Goal: Task Accomplishment & Management: Manage account settings

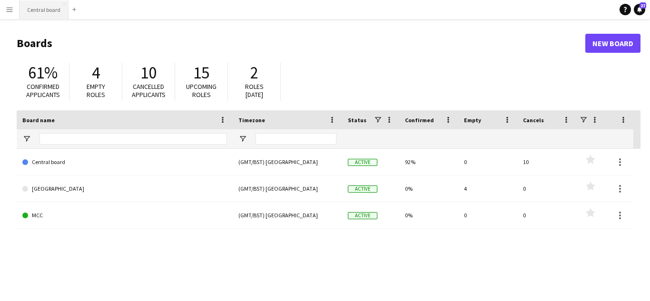
click at [35, 7] on button "Central board Close" at bounding box center [44, 9] width 49 height 19
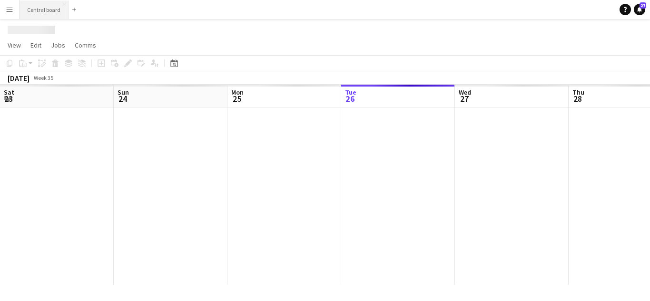
scroll to position [0, 227]
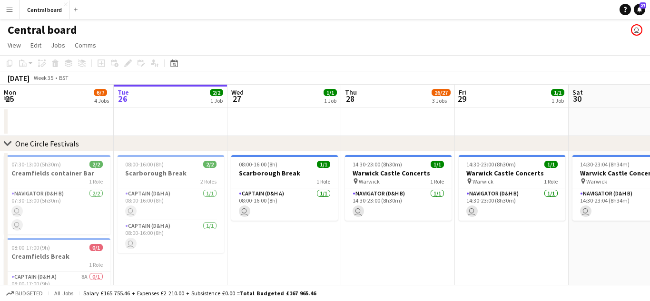
click at [10, 10] on app-icon "Menu" at bounding box center [10, 10] width 8 height 8
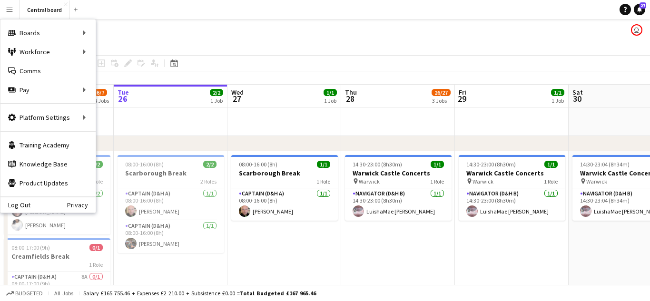
click at [10, 10] on app-icon "Menu" at bounding box center [10, 10] width 8 height 8
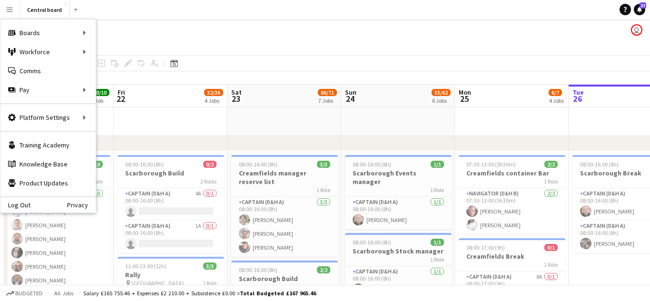
click at [139, 33] on div "Central board user" at bounding box center [325, 28] width 650 height 18
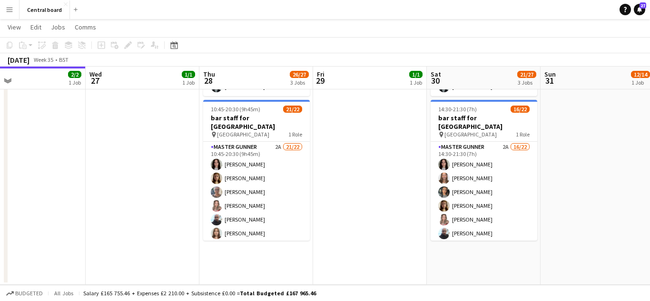
scroll to position [0, 255]
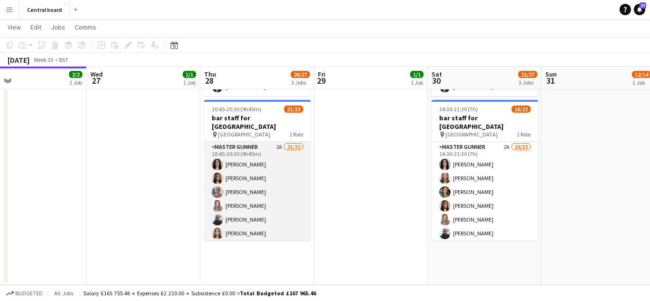
click at [288, 175] on app-card-role "Master Gunner 2A 21/22 10:45-20:30 (9h45m) [PERSON_NAME] [PERSON_NAME] [PERSON_…" at bounding box center [257, 303] width 107 height 322
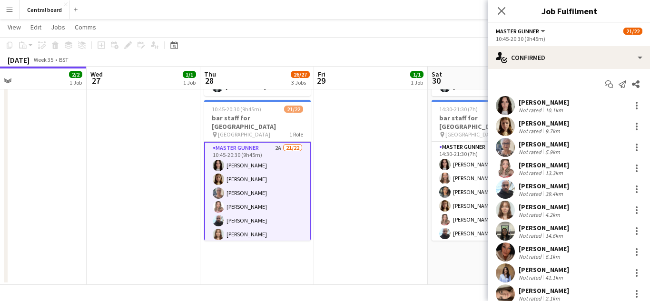
scroll to position [0, 318]
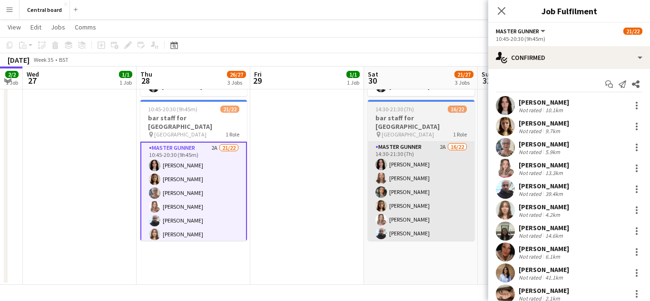
click at [453, 186] on app-card-role "Master Gunner 2A 16/22 14:30-21:30 (7h) [PERSON_NAME] [PERSON_NAME] [PERSON_NAM…" at bounding box center [421, 303] width 107 height 322
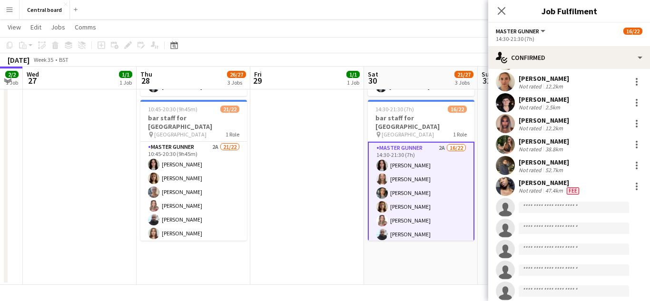
scroll to position [236, 0]
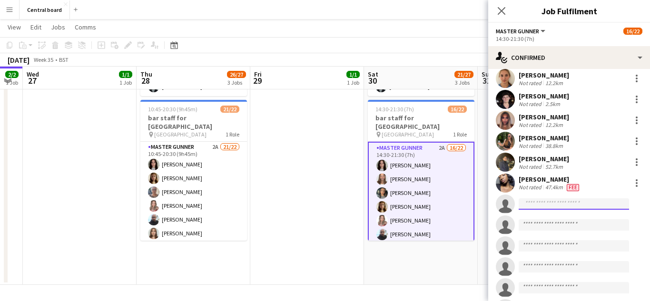
click at [593, 204] on input at bounding box center [574, 203] width 110 height 11
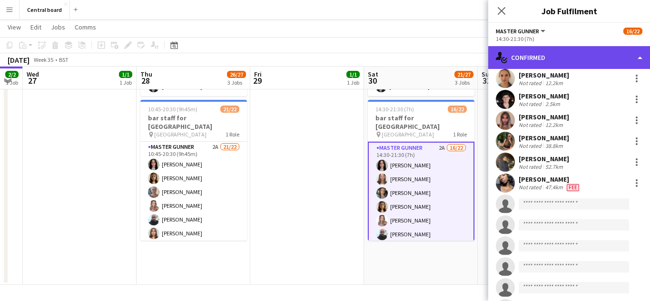
click at [610, 55] on div "single-neutral-actions-check-2 Confirmed" at bounding box center [569, 57] width 162 height 23
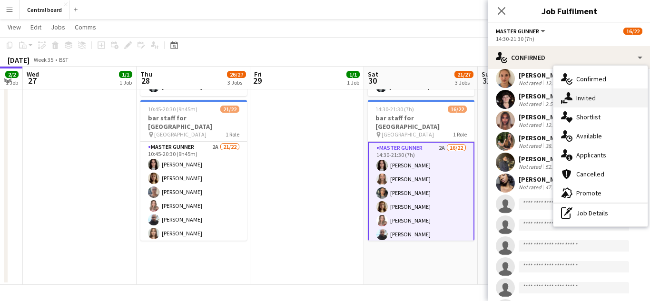
click at [595, 100] on div "single-neutral-actions-share-1 Invited" at bounding box center [600, 97] width 94 height 19
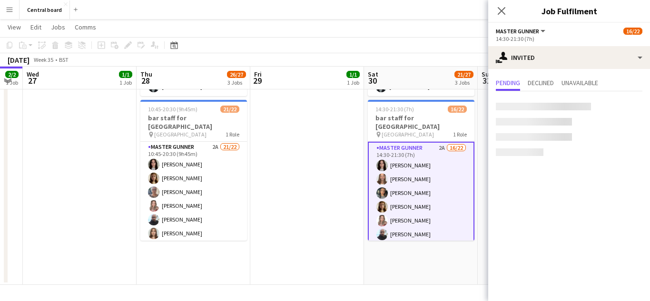
scroll to position [0, 0]
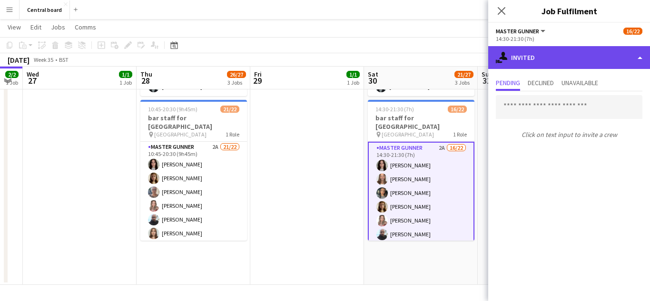
click at [632, 57] on div "single-neutral-actions-share-1 Invited" at bounding box center [569, 57] width 162 height 23
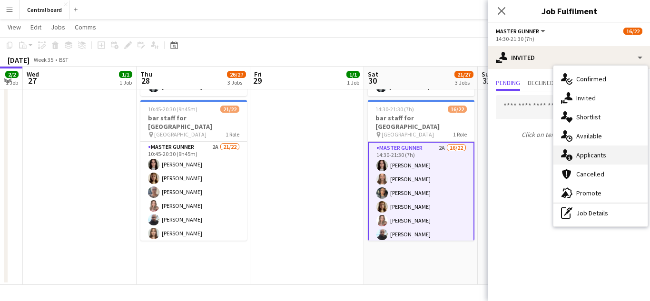
click at [599, 153] on div "single-neutral-actions-information Applicants" at bounding box center [600, 155] width 94 height 19
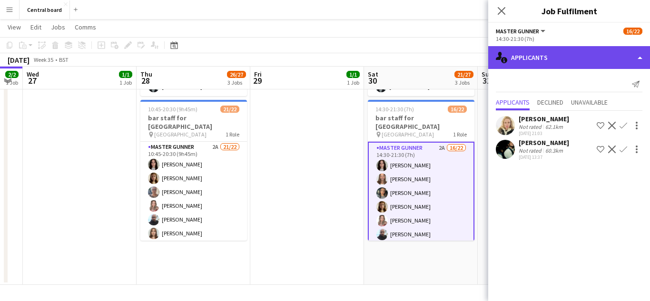
click at [638, 59] on div "single-neutral-actions-information Applicants" at bounding box center [569, 57] width 162 height 23
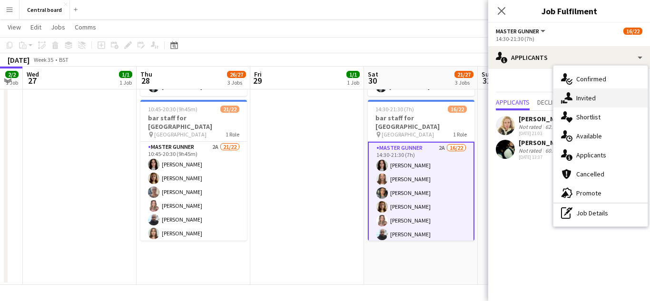
click at [592, 100] on div "single-neutral-actions-share-1 Invited" at bounding box center [600, 97] width 94 height 19
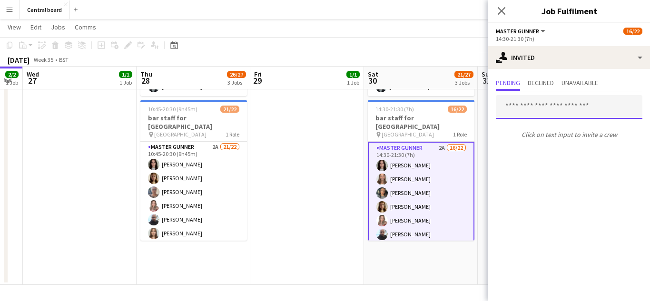
click at [557, 110] on input "text" at bounding box center [569, 107] width 147 height 24
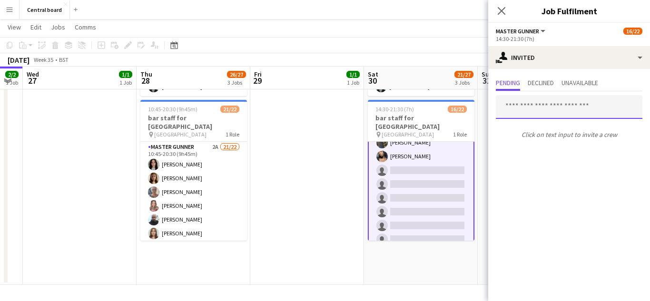
scroll to position [219, 0]
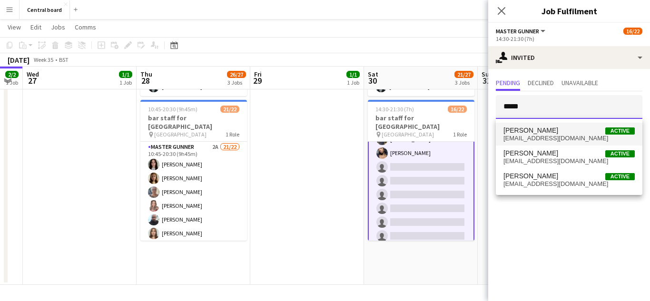
type input "*****"
click at [570, 132] on span "[PERSON_NAME] Active" at bounding box center [568, 131] width 131 height 8
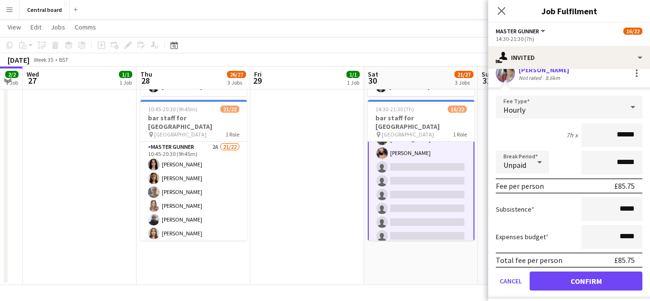
scroll to position [89, 0]
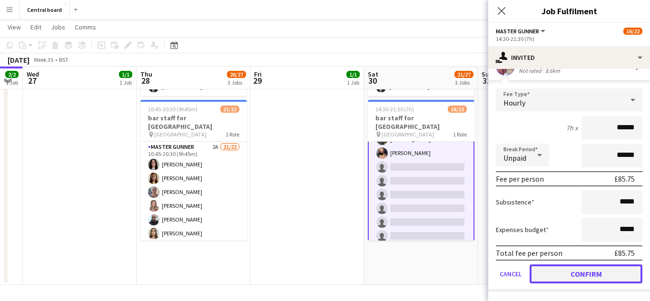
click at [572, 275] on button "Confirm" at bounding box center [586, 274] width 113 height 19
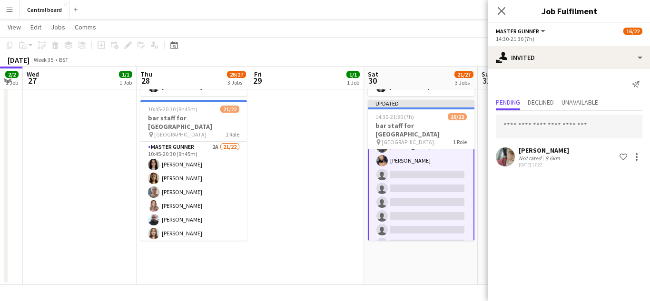
scroll to position [0, 0]
click at [591, 128] on input "text" at bounding box center [569, 127] width 147 height 24
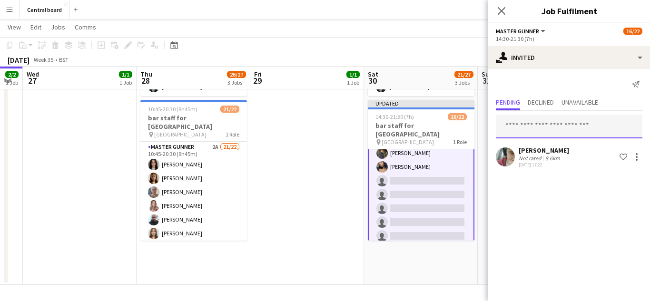
scroll to position [233, 0]
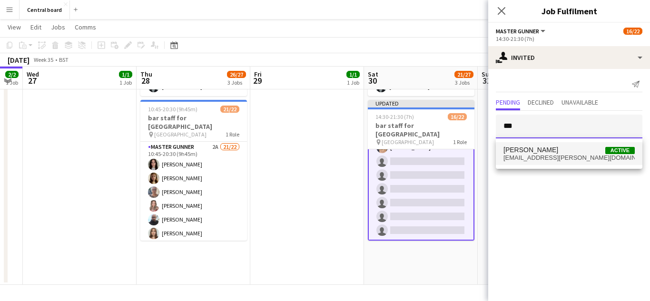
type input "***"
click at [563, 151] on span "[PERSON_NAME] Active" at bounding box center [568, 150] width 131 height 8
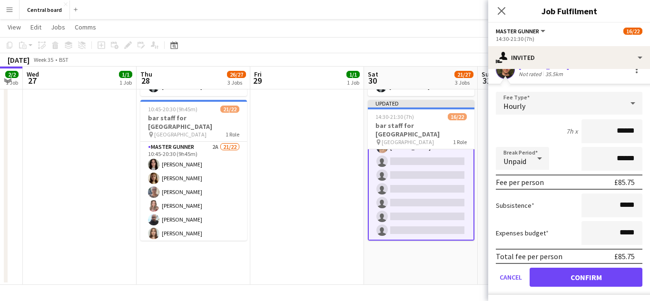
scroll to position [113, 0]
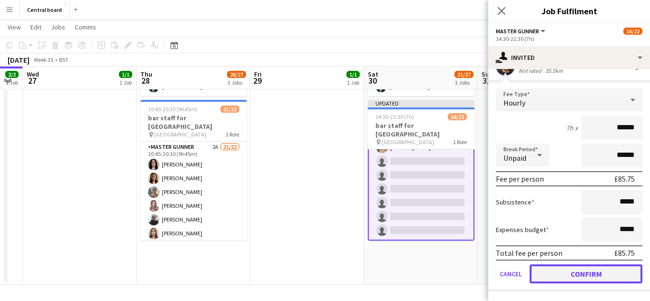
click at [577, 277] on button "Confirm" at bounding box center [586, 274] width 113 height 19
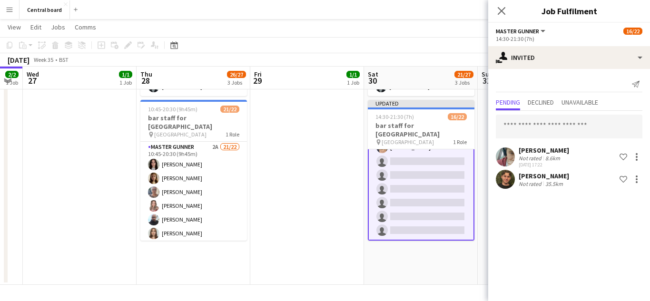
scroll to position [0, 0]
click at [585, 123] on input "text" at bounding box center [569, 127] width 147 height 24
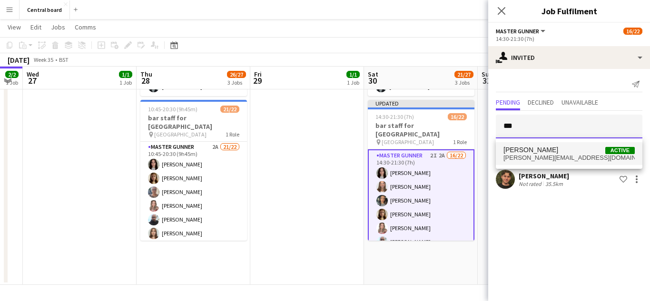
type input "***"
click at [555, 157] on span "[PERSON_NAME][EMAIL_ADDRESS][DOMAIN_NAME]" at bounding box center [568, 158] width 131 height 8
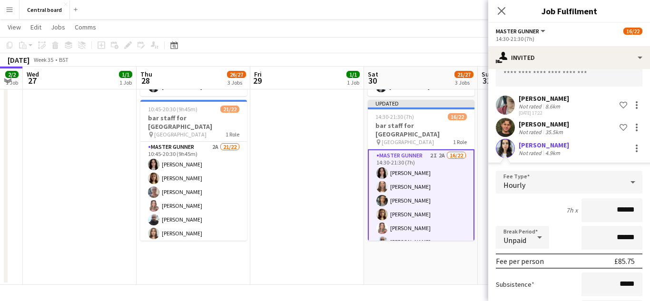
scroll to position [134, 0]
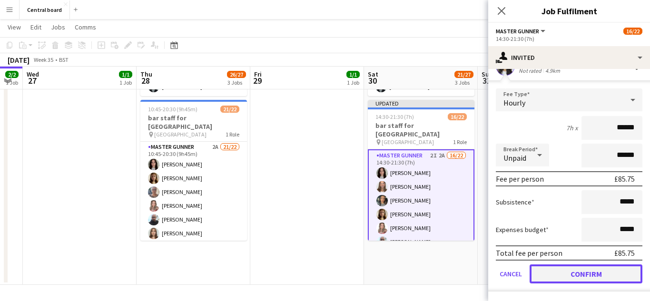
click at [575, 275] on button "Confirm" at bounding box center [586, 274] width 113 height 19
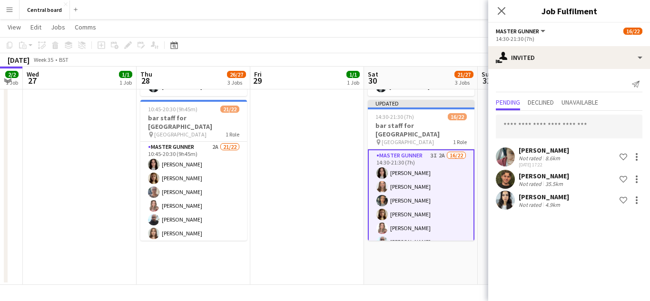
scroll to position [0, 0]
click at [579, 126] on input "text" at bounding box center [569, 127] width 147 height 24
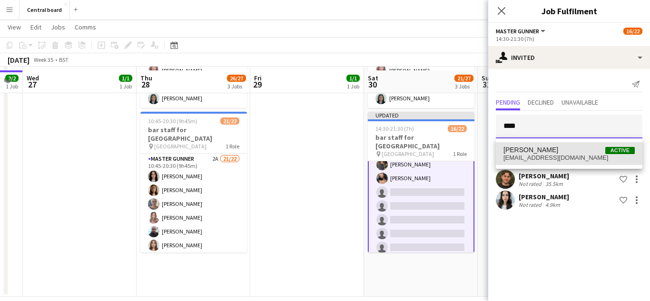
scroll to position [1824, 0]
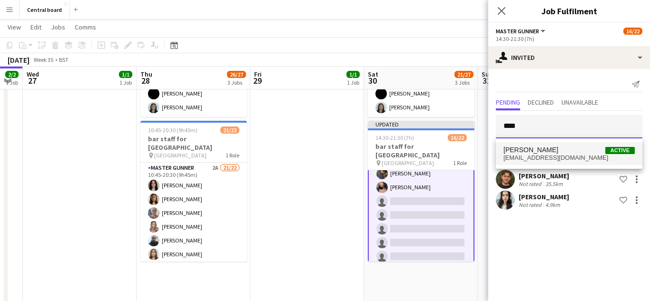
type input "****"
click at [572, 151] on span "[PERSON_NAME] Active" at bounding box center [568, 150] width 131 height 8
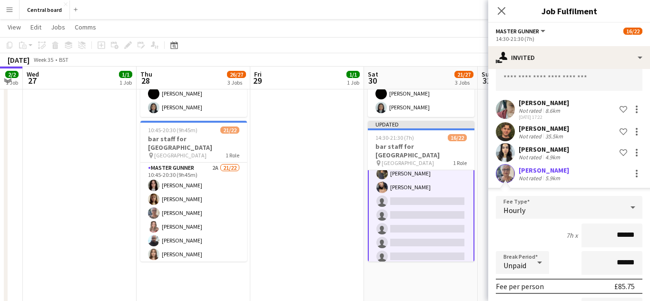
scroll to position [155, 0]
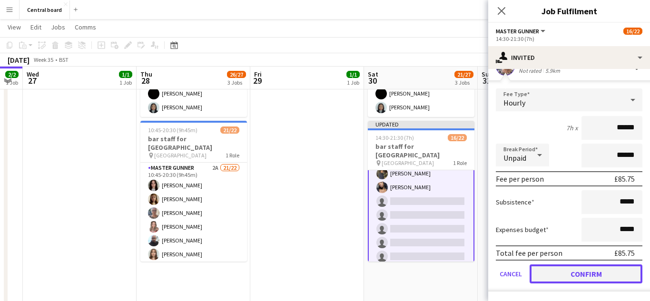
click at [571, 276] on button "Confirm" at bounding box center [586, 274] width 113 height 19
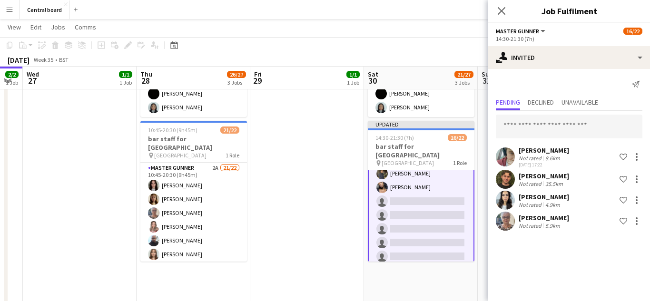
scroll to position [0, 0]
click at [561, 127] on input "text" at bounding box center [569, 127] width 147 height 24
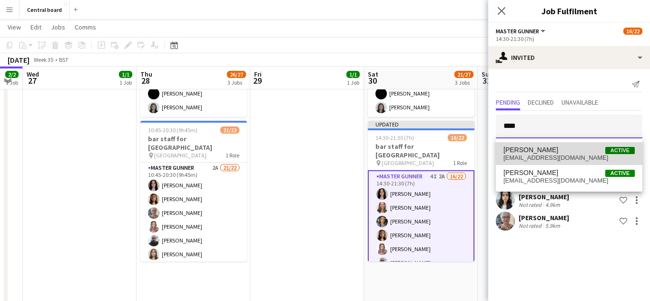
type input "****"
click at [562, 151] on span "[PERSON_NAME] Active" at bounding box center [568, 150] width 131 height 8
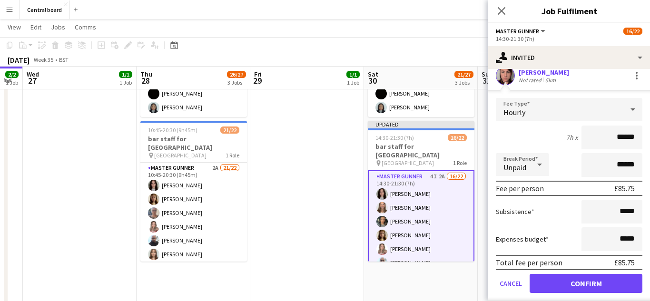
scroll to position [170, 0]
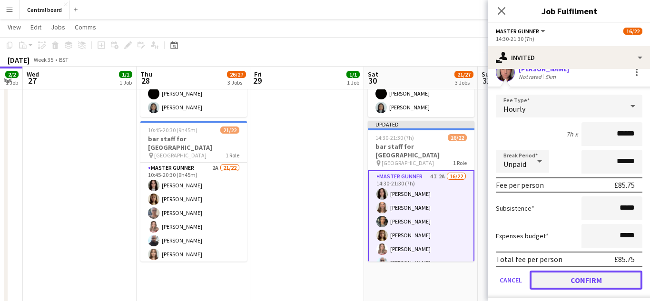
click at [589, 276] on button "Confirm" at bounding box center [586, 280] width 113 height 19
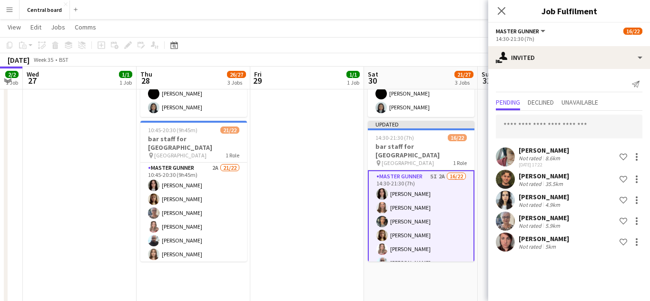
scroll to position [0, 0]
click at [558, 129] on input "text" at bounding box center [569, 127] width 147 height 24
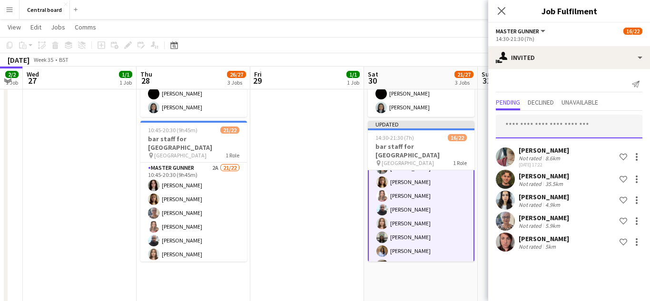
scroll to position [49, 0]
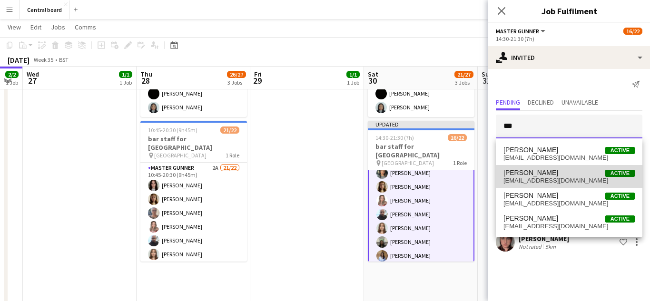
type input "***"
click at [571, 178] on span "[EMAIL_ADDRESS][DOMAIN_NAME]" at bounding box center [568, 181] width 131 height 8
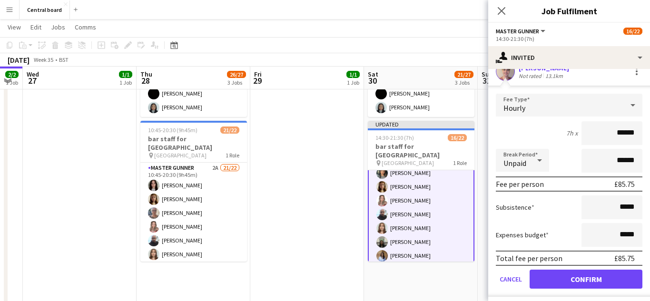
scroll to position [197, 0]
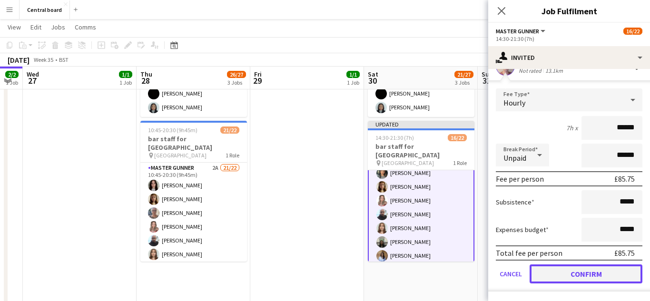
click at [572, 275] on button "Confirm" at bounding box center [586, 274] width 113 height 19
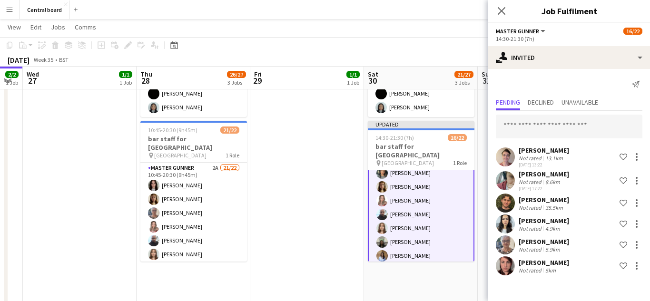
scroll to position [0, 0]
click at [553, 130] on input "text" at bounding box center [569, 127] width 147 height 24
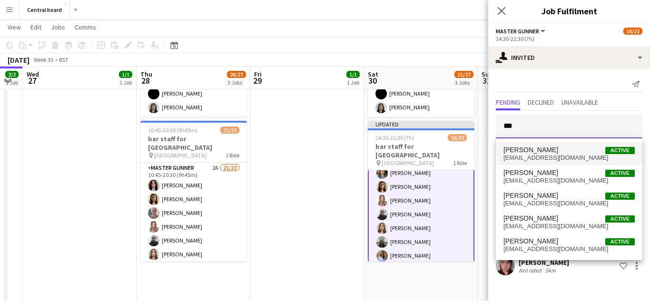
type input "***"
click at [562, 155] on span "[EMAIL_ADDRESS][DOMAIN_NAME]" at bounding box center [568, 158] width 131 height 8
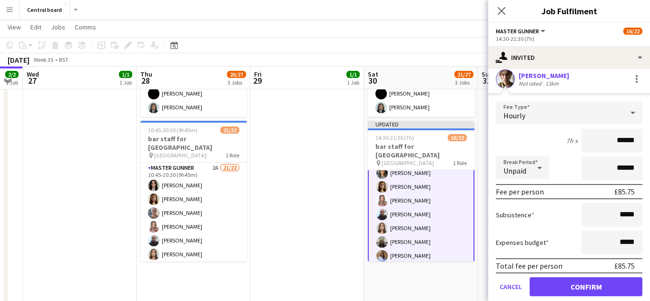
scroll to position [221, 0]
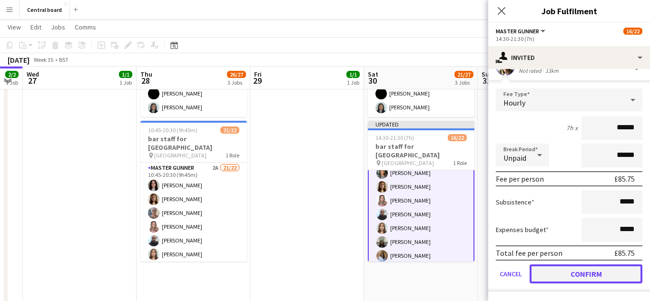
click at [577, 274] on button "Confirm" at bounding box center [586, 274] width 113 height 19
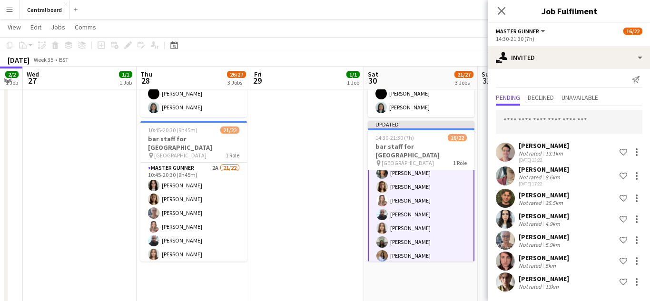
scroll to position [5, 0]
click at [559, 125] on input "text" at bounding box center [569, 122] width 147 height 24
type input "*"
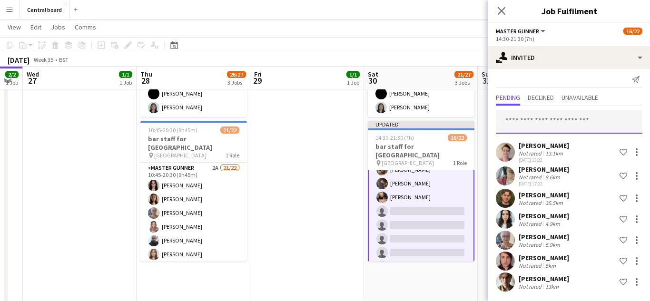
scroll to position [206, 0]
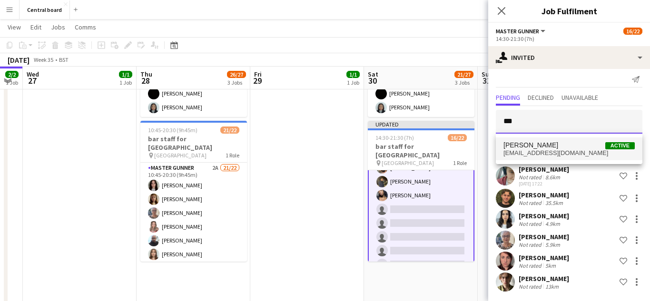
type input "***"
click at [550, 150] on span "[EMAIL_ADDRESS][DOMAIN_NAME]" at bounding box center [568, 153] width 131 height 8
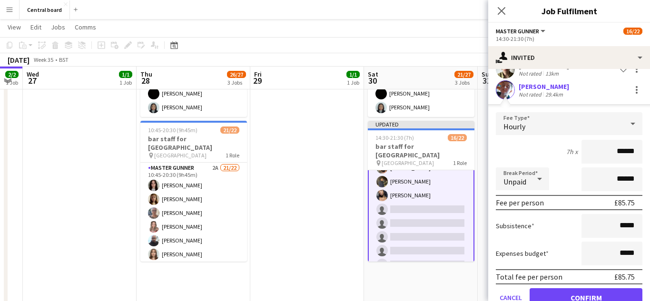
scroll to position [242, 0]
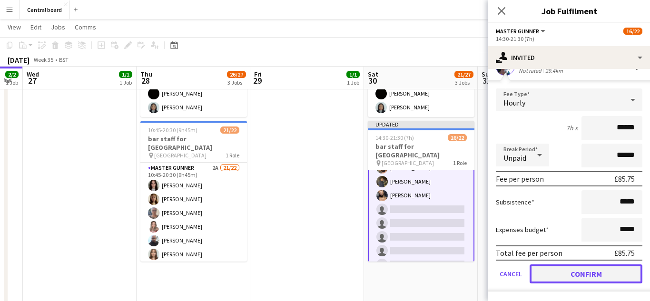
click at [576, 275] on button "Confirm" at bounding box center [586, 274] width 113 height 19
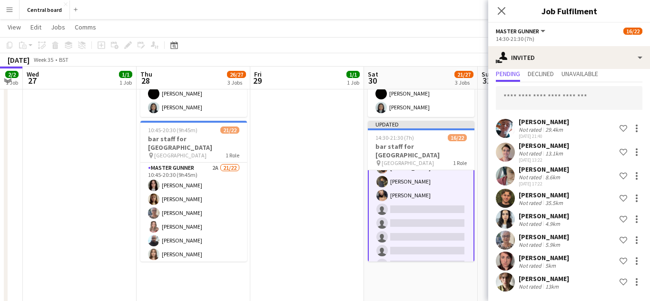
scroll to position [29, 0]
click at [572, 100] on input "text" at bounding box center [569, 98] width 147 height 24
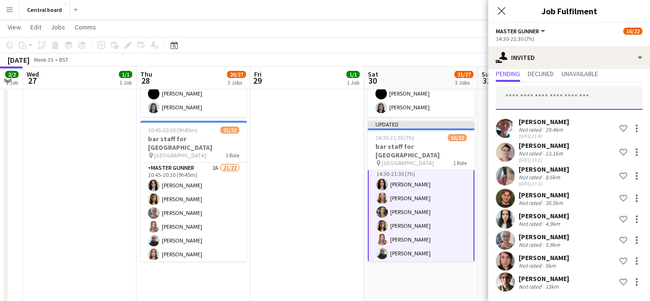
scroll to position [0, 0]
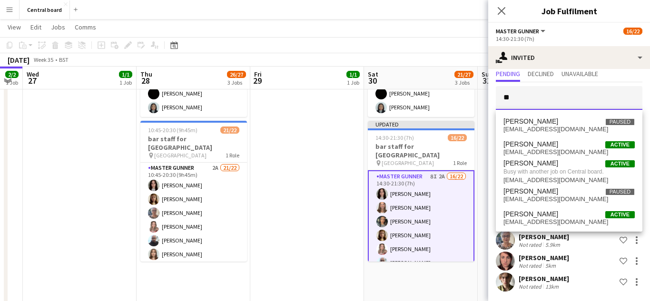
type input "*"
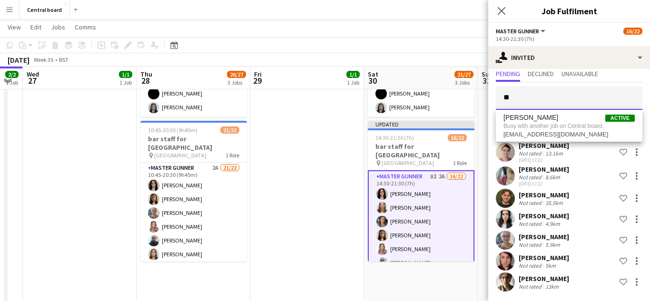
type input "*"
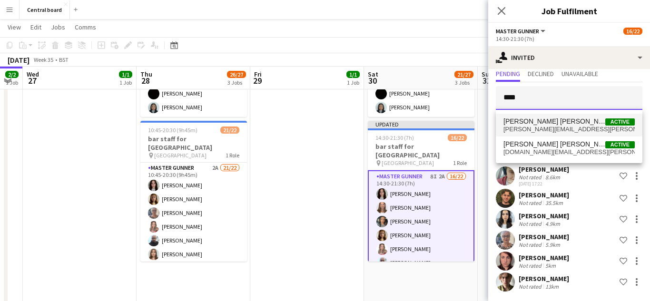
type input "****"
click at [579, 127] on span "[PERSON_NAME][EMAIL_ADDRESS][PERSON_NAME][DOMAIN_NAME]" at bounding box center [568, 130] width 131 height 8
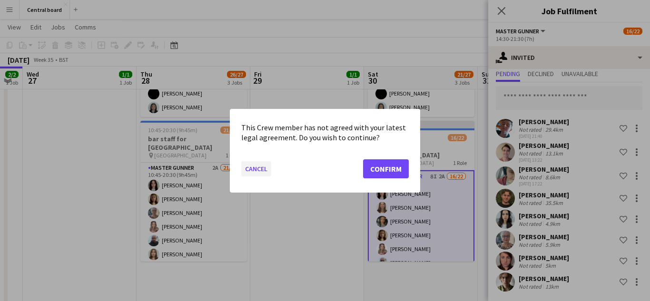
click at [251, 166] on button "Cancel" at bounding box center [256, 168] width 30 height 15
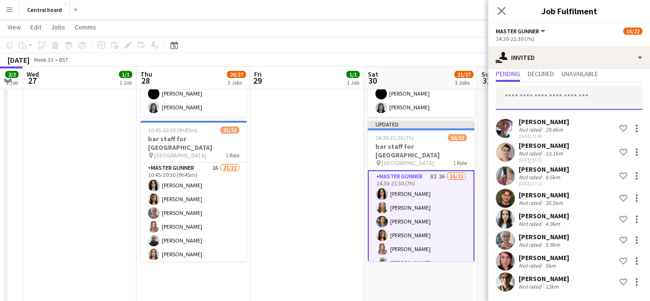
scroll to position [1824, 0]
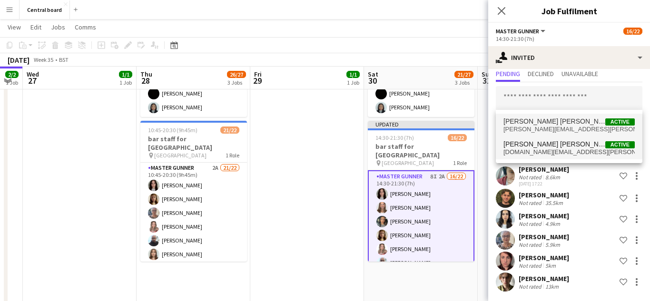
click at [575, 153] on span "[DOMAIN_NAME][EMAIL_ADDRESS][PERSON_NAME][DOMAIN_NAME]" at bounding box center [568, 152] width 131 height 8
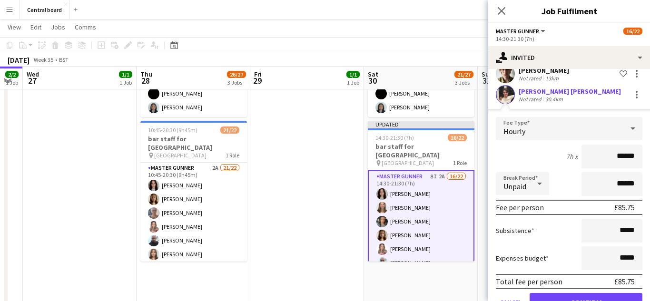
scroll to position [265, 0]
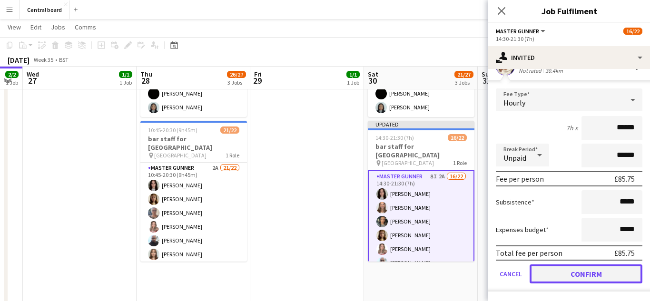
click at [581, 278] on button "Confirm" at bounding box center [586, 274] width 113 height 19
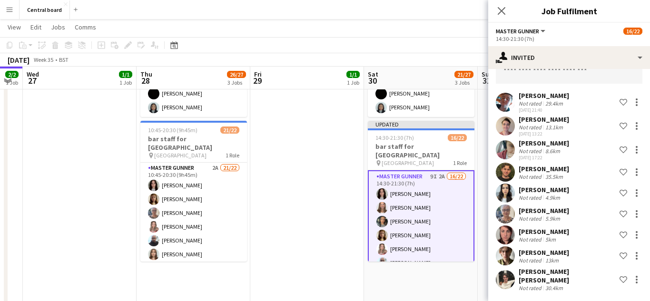
scroll to position [49, 0]
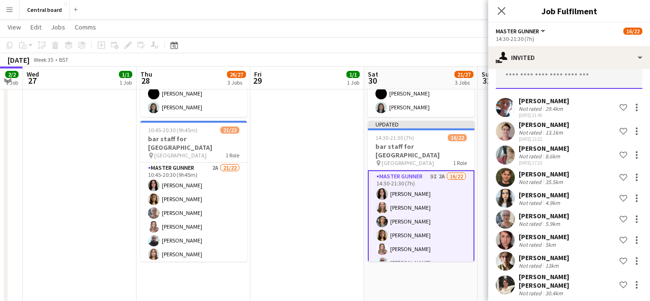
click at [541, 76] on input "text" at bounding box center [569, 77] width 147 height 24
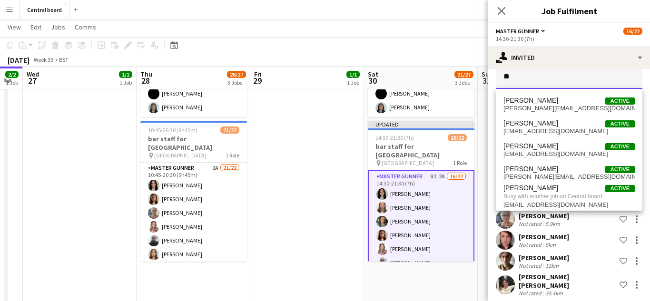
type input "*"
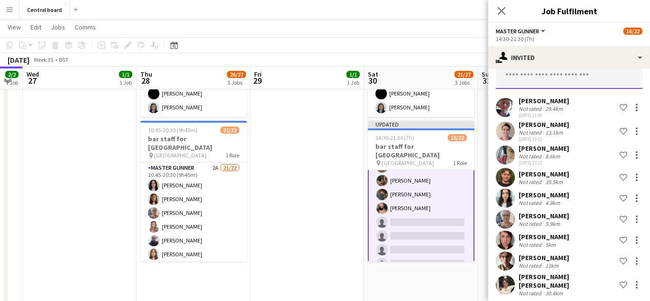
scroll to position [197, 0]
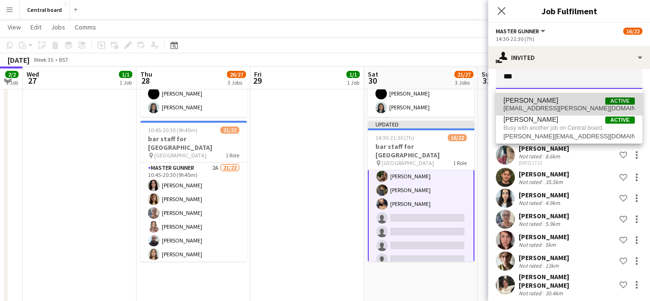
type input "***"
click at [563, 105] on span "[EMAIL_ADDRESS][PERSON_NAME][DOMAIN_NAME]" at bounding box center [568, 109] width 131 height 8
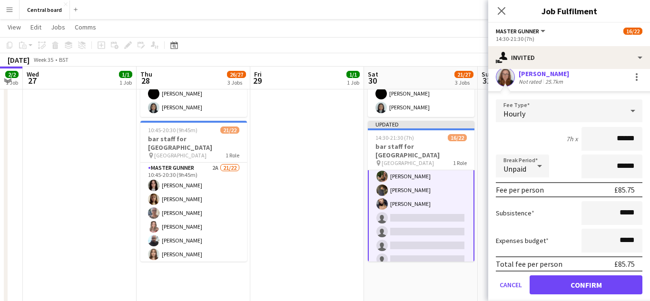
scroll to position [286, 0]
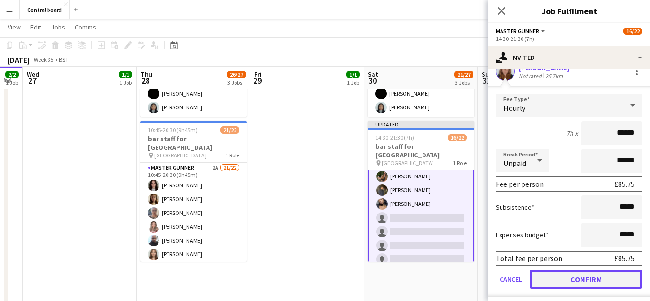
click at [578, 274] on button "Confirm" at bounding box center [586, 279] width 113 height 19
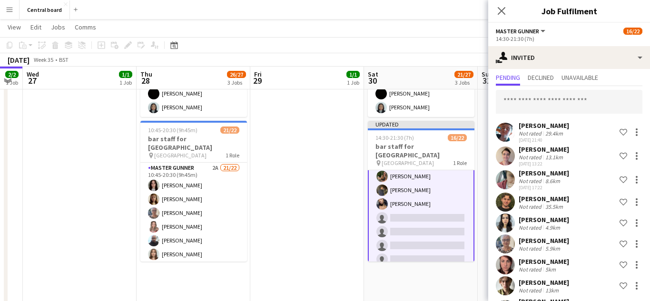
scroll to position [0, 0]
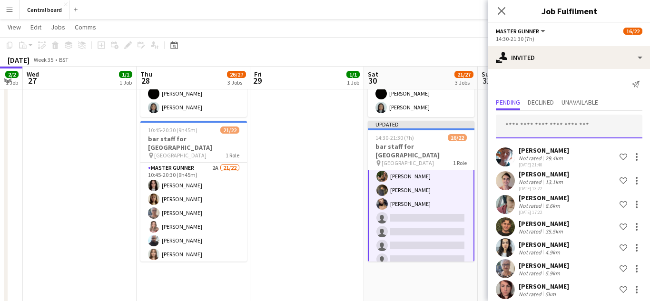
click at [564, 130] on input "text" at bounding box center [569, 127] width 147 height 24
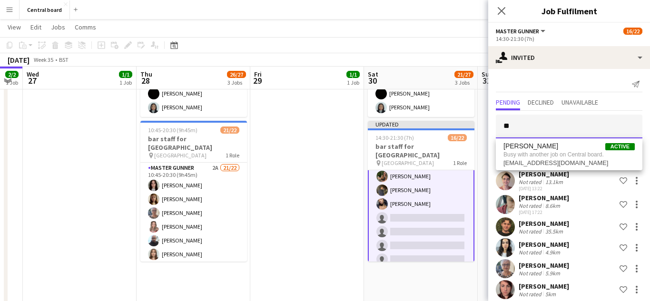
type input "*"
type input "****"
click at [571, 155] on span "[PERSON_NAME][EMAIL_ADDRESS][PERSON_NAME][DOMAIN_NAME]" at bounding box center [568, 158] width 131 height 8
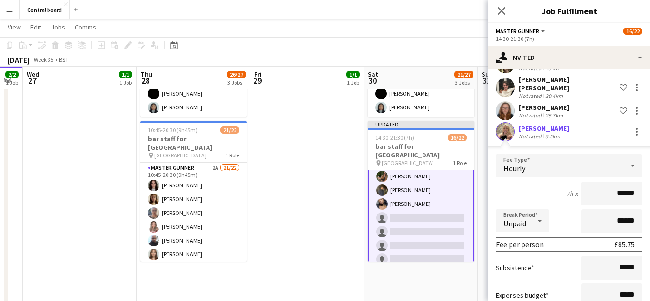
scroll to position [307, 0]
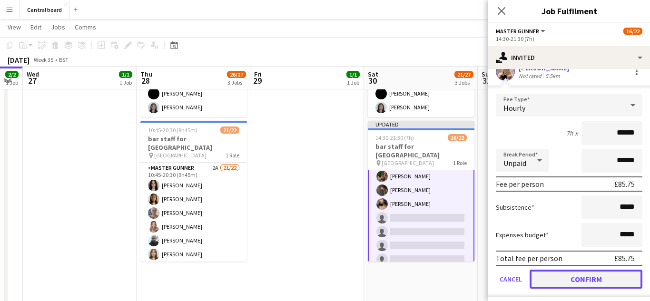
click at [572, 272] on button "Confirm" at bounding box center [586, 279] width 113 height 19
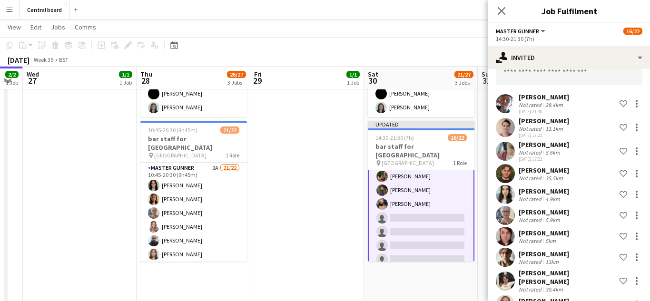
scroll to position [0, 0]
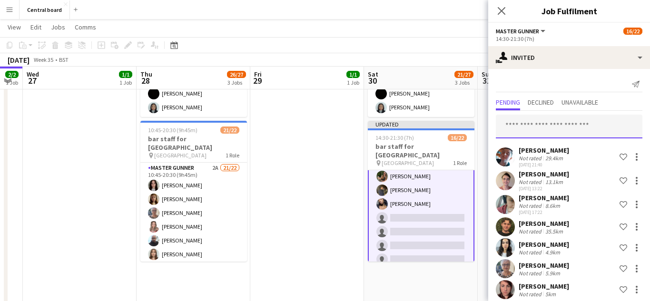
click at [560, 130] on input "text" at bounding box center [569, 127] width 147 height 24
type input "*"
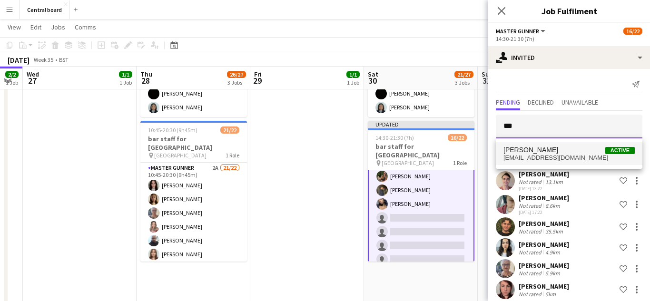
type input "***"
click at [562, 156] on span "[EMAIL_ADDRESS][DOMAIN_NAME]" at bounding box center [568, 158] width 131 height 8
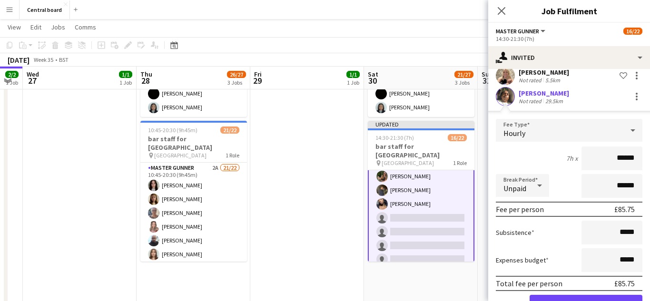
scroll to position [328, 0]
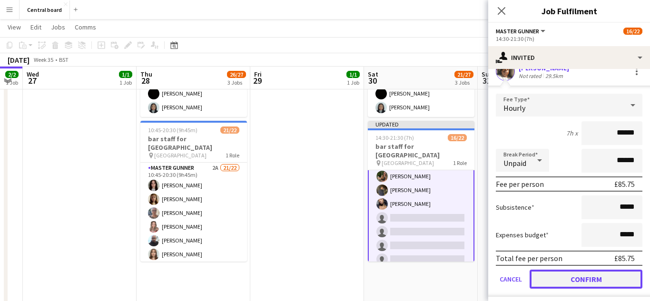
click at [582, 279] on button "Confirm" at bounding box center [586, 279] width 113 height 19
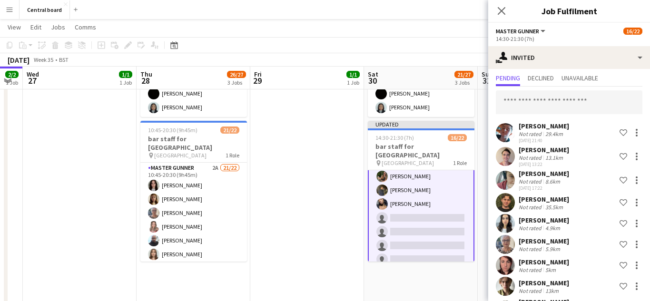
scroll to position [0, 0]
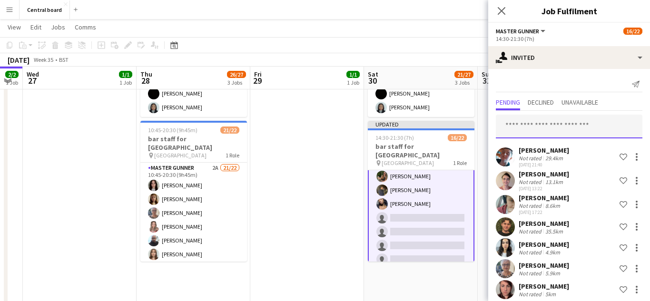
click at [566, 128] on input "text" at bounding box center [569, 127] width 147 height 24
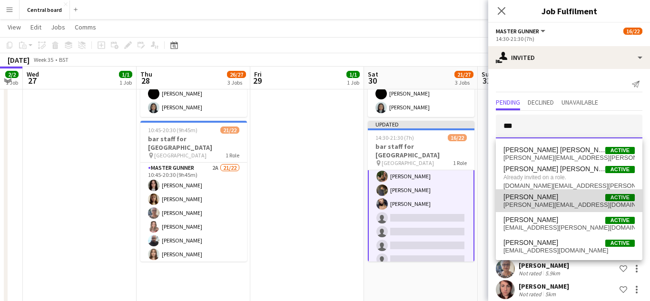
type input "***"
click at [556, 202] on span "[PERSON_NAME][EMAIL_ADDRESS][DOMAIN_NAME]" at bounding box center [568, 205] width 131 height 8
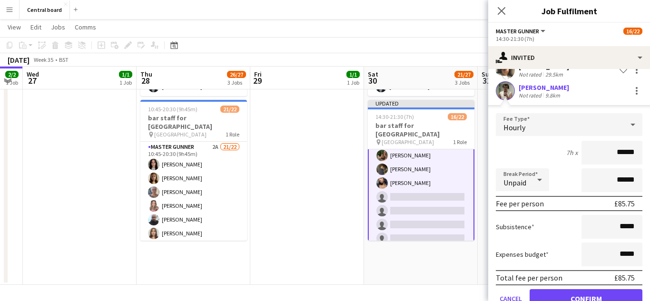
scroll to position [349, 0]
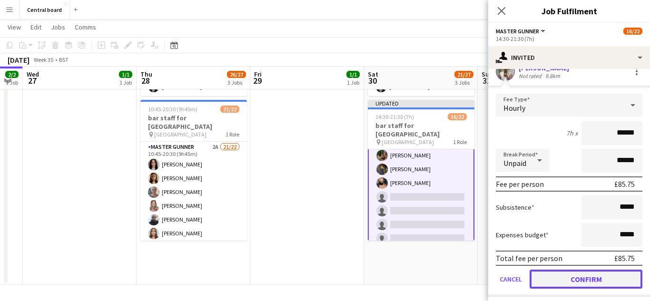
click at [581, 276] on button "Confirm" at bounding box center [586, 279] width 113 height 19
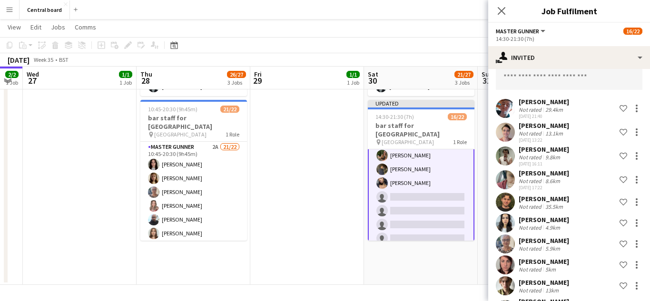
scroll to position [0, 0]
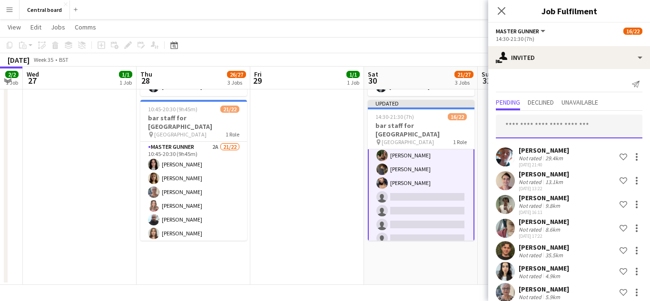
click at [570, 123] on input "text" at bounding box center [569, 127] width 147 height 24
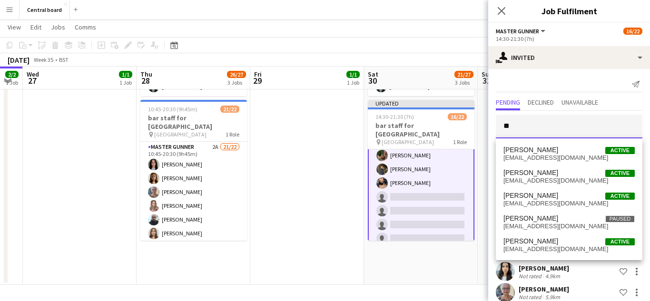
type input "*"
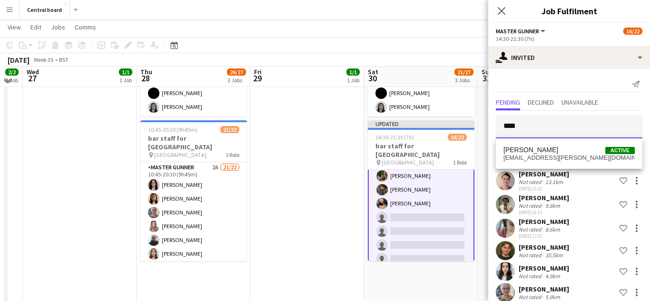
scroll to position [1822, 0]
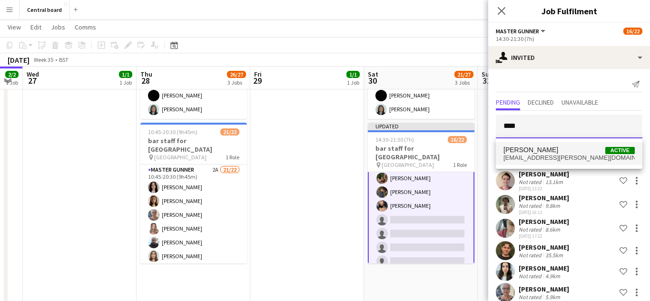
type input "****"
click at [569, 156] on span "[EMAIL_ADDRESS][PERSON_NAME][DOMAIN_NAME]" at bounding box center [568, 158] width 131 height 8
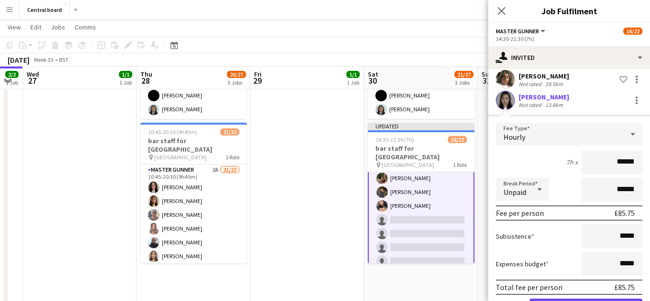
scroll to position [373, 0]
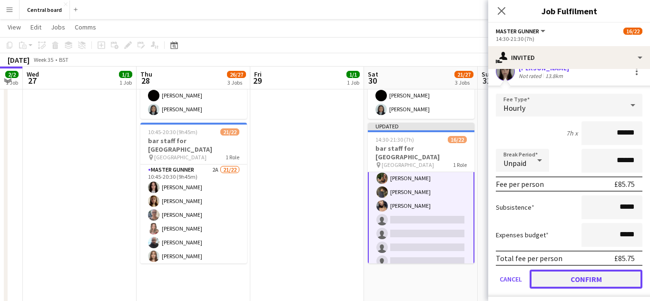
click at [575, 270] on button "Confirm" at bounding box center [586, 279] width 113 height 19
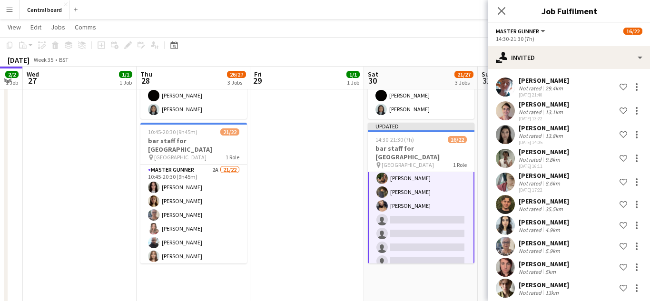
scroll to position [0, 0]
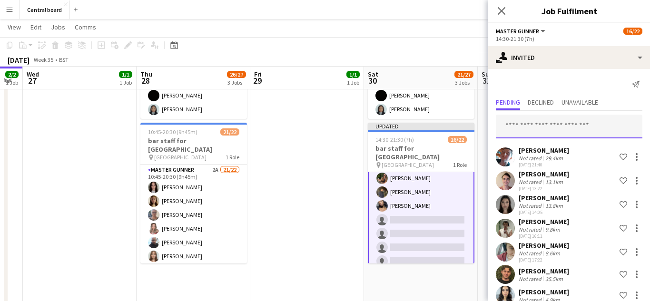
click at [553, 127] on input "text" at bounding box center [569, 127] width 147 height 24
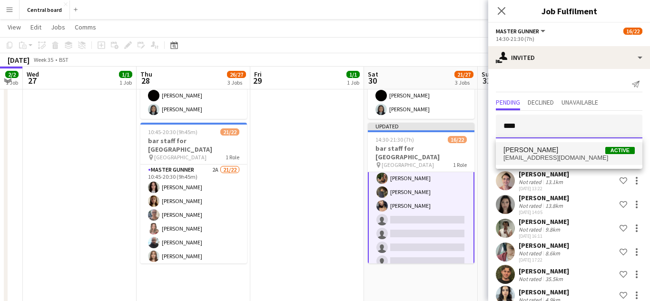
type input "****"
click at [570, 157] on span "[EMAIL_ADDRESS][DOMAIN_NAME]" at bounding box center [568, 158] width 131 height 8
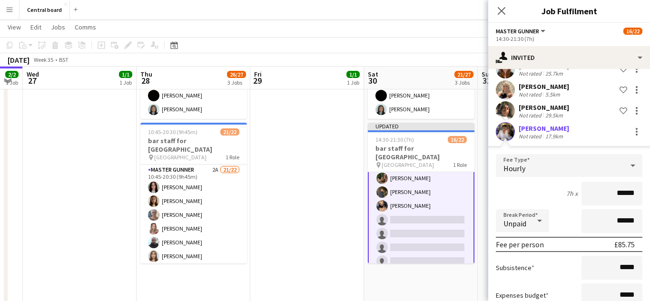
scroll to position [397, 0]
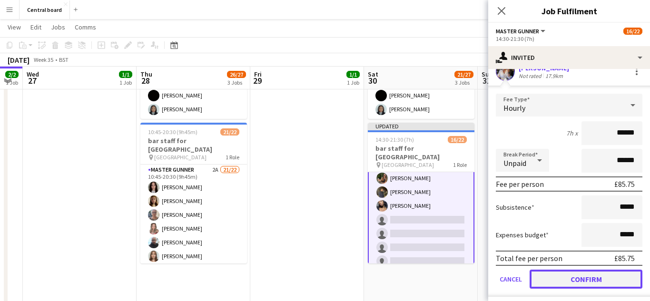
click at [571, 275] on button "Confirm" at bounding box center [586, 279] width 113 height 19
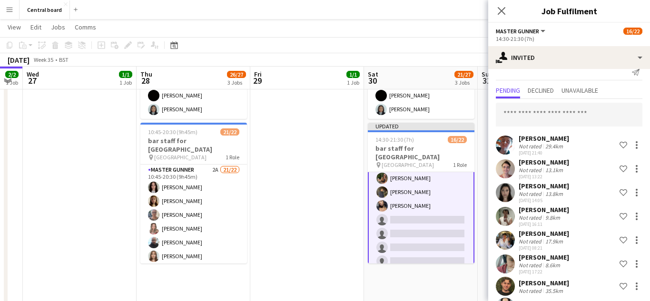
scroll to position [4, 0]
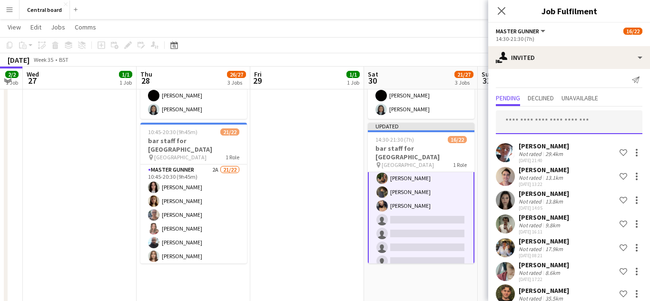
click at [570, 123] on input "text" at bounding box center [569, 122] width 147 height 24
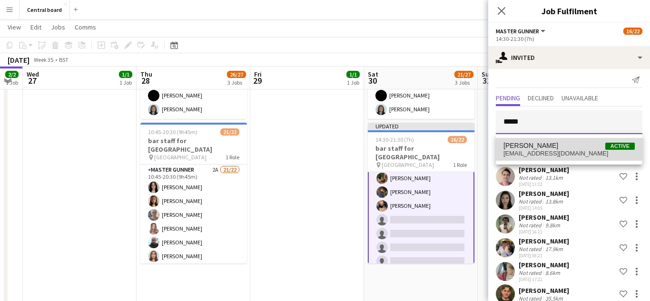
type input "*****"
click at [566, 150] on span "[EMAIL_ADDRESS][DOMAIN_NAME]" at bounding box center [568, 154] width 131 height 8
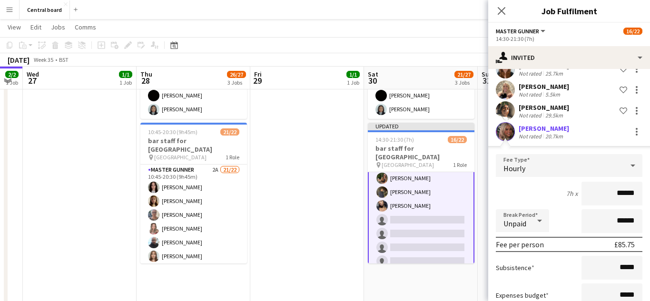
scroll to position [421, 0]
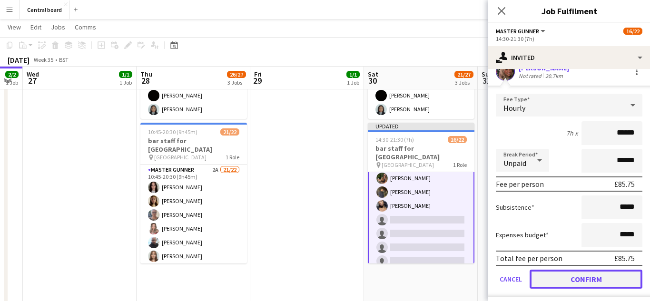
click at [572, 276] on button "Confirm" at bounding box center [586, 279] width 113 height 19
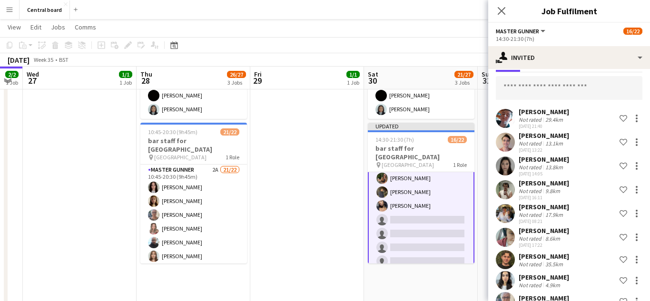
scroll to position [0, 0]
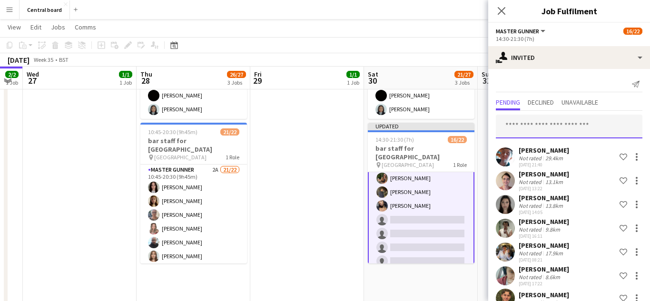
click at [560, 129] on input "text" at bounding box center [569, 127] width 147 height 24
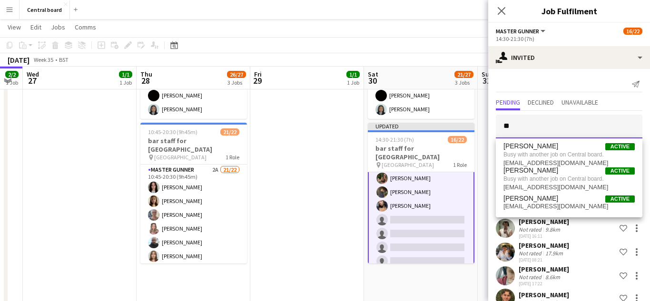
type input "*"
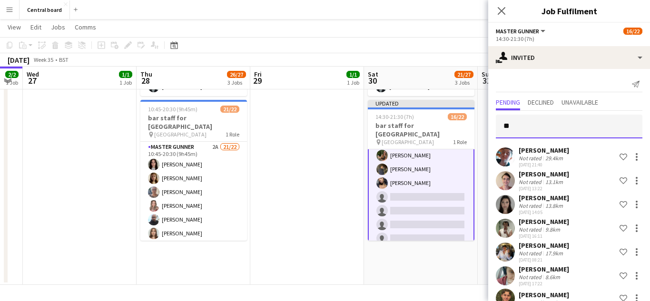
type input "*"
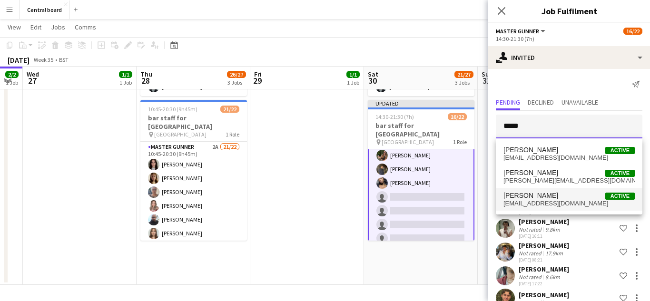
type input "*****"
click at [552, 207] on span "[EMAIL_ADDRESS][DOMAIN_NAME]" at bounding box center [568, 204] width 131 height 8
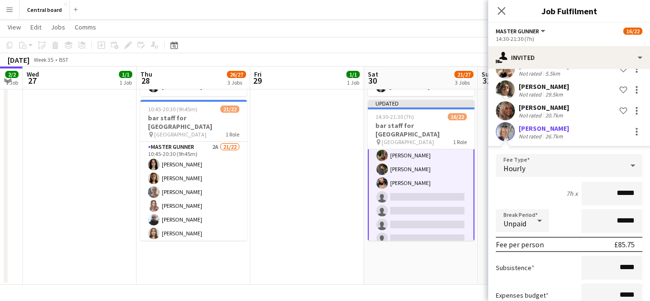
scroll to position [442, 0]
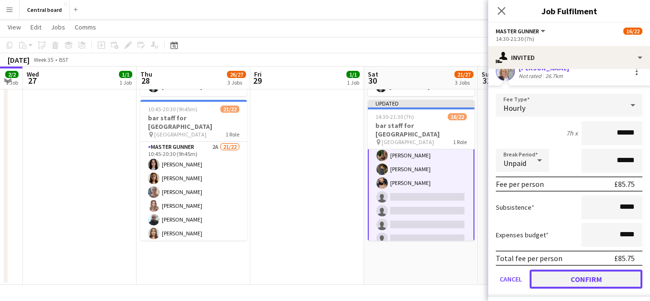
click at [571, 278] on button "Confirm" at bounding box center [586, 279] width 113 height 19
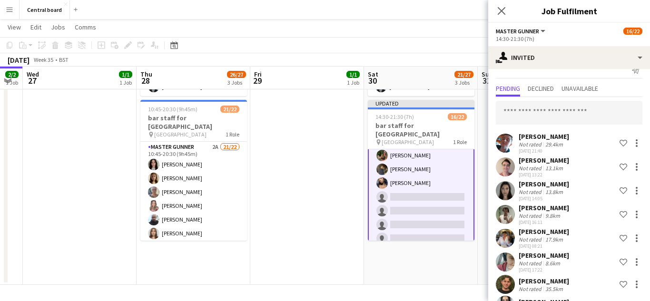
scroll to position [13, 0]
click at [573, 116] on input "text" at bounding box center [569, 113] width 147 height 24
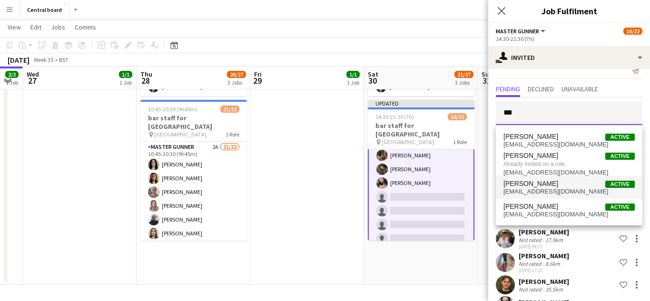
type input "***"
click at [543, 190] on span "[EMAIL_ADDRESS][DOMAIN_NAME]" at bounding box center [568, 192] width 131 height 8
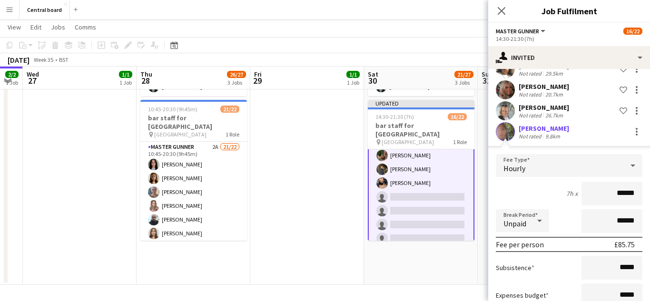
scroll to position [462, 0]
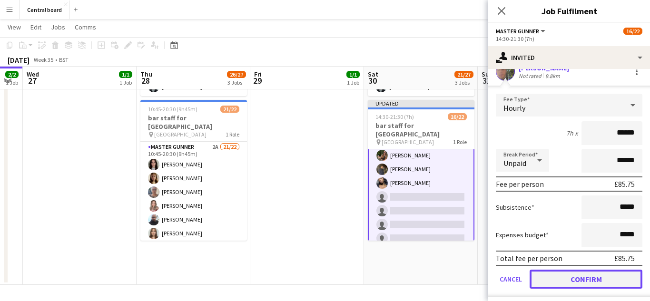
click at [578, 273] on button "Confirm" at bounding box center [586, 279] width 113 height 19
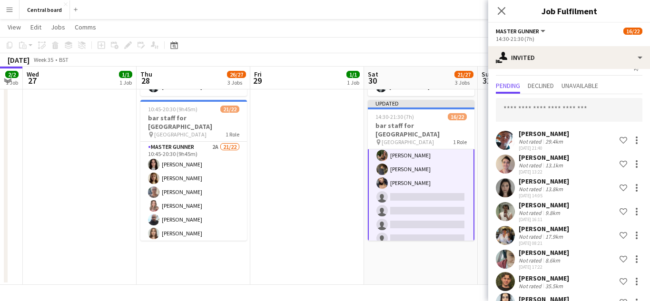
scroll to position [15, 0]
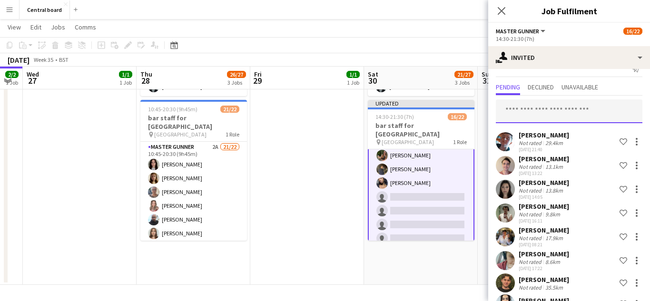
click at [553, 111] on input "text" at bounding box center [569, 111] width 147 height 24
click at [501, 10] on icon at bounding box center [501, 10] width 9 height 9
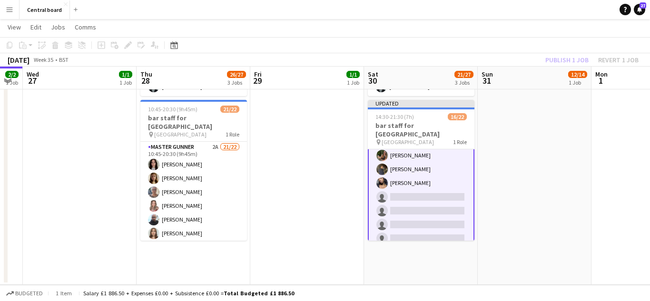
click at [547, 207] on app-date-cell at bounding box center [535, 131] width 114 height 308
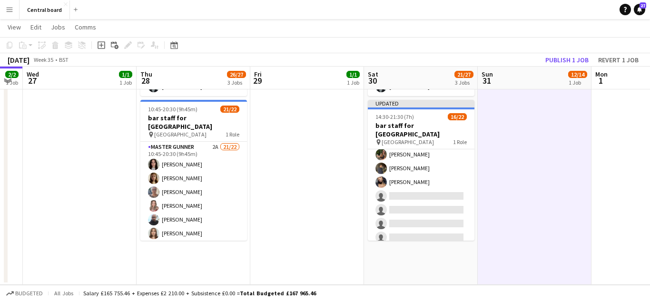
scroll to position [196, 0]
click at [9, 12] on app-icon "Menu" at bounding box center [10, 10] width 8 height 8
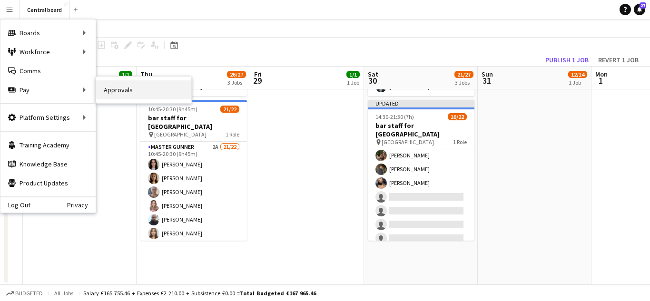
click at [128, 86] on link "Approvals" at bounding box center [143, 89] width 95 height 19
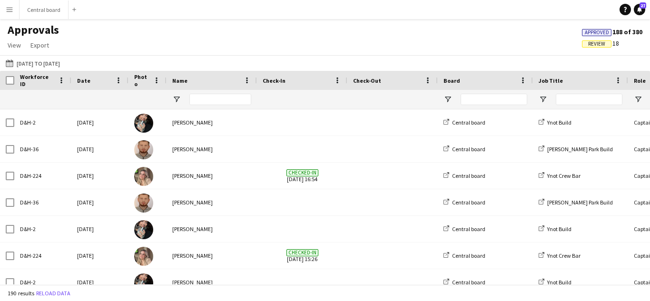
type input "****"
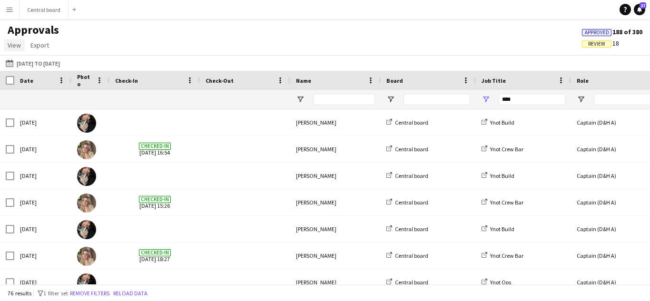
click at [13, 47] on span "View" at bounding box center [14, 45] width 13 height 9
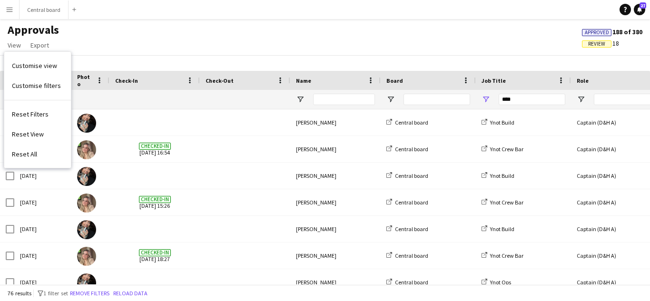
click at [78, 42] on div "Approvals View Customise view Customise filters Reset Filters Reset View Reset …" at bounding box center [325, 39] width 650 height 32
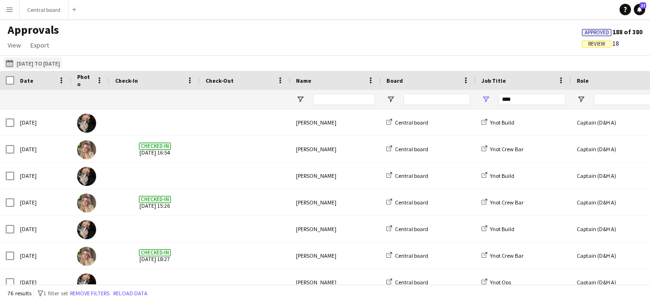
click at [7, 64] on app-icon "[DATE] to [DATE]" at bounding box center [11, 63] width 11 height 8
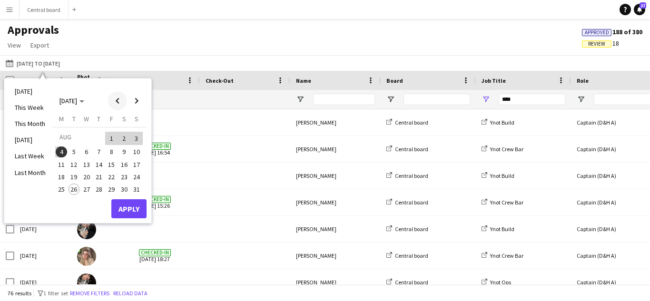
click at [118, 101] on span "Previous month" at bounding box center [117, 100] width 19 height 19
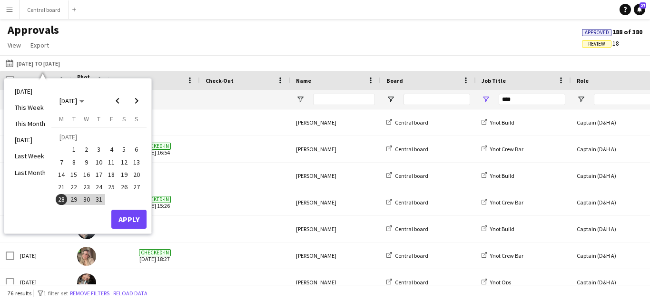
click at [100, 196] on span "31" at bounding box center [98, 199] width 11 height 11
click at [138, 98] on span "Next month" at bounding box center [136, 100] width 19 height 19
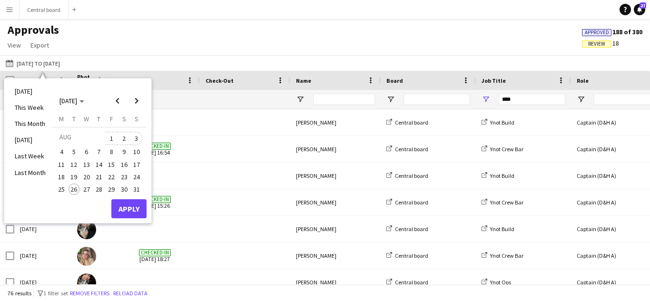
click at [136, 139] on span "3" at bounding box center [136, 138] width 11 height 13
click at [131, 207] on button "Apply" at bounding box center [128, 208] width 35 height 19
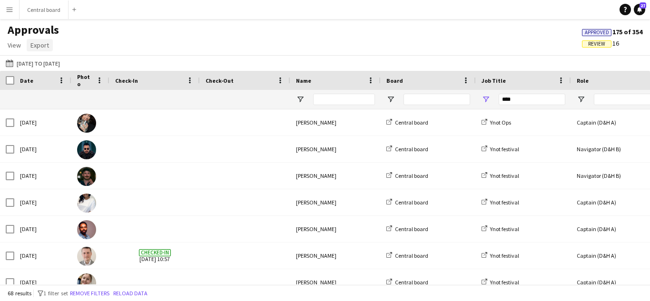
click at [38, 44] on span "Export" at bounding box center [39, 45] width 19 height 9
click at [42, 62] on span "Export as XLSX" at bounding box center [55, 65] width 41 height 9
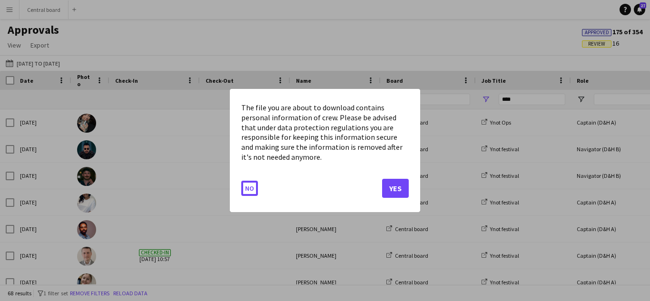
click at [241, 181] on button "No" at bounding box center [249, 188] width 17 height 15
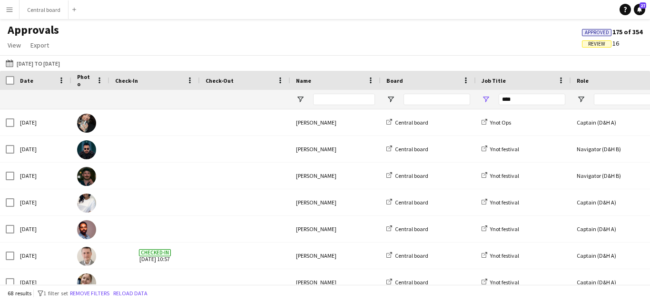
click at [80, 50] on div "Approvals View Customise view Customise filters Reset Filters Reset View Reset …" at bounding box center [325, 39] width 650 height 32
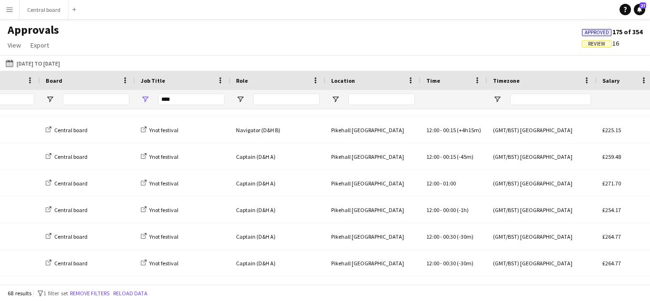
scroll to position [66, 0]
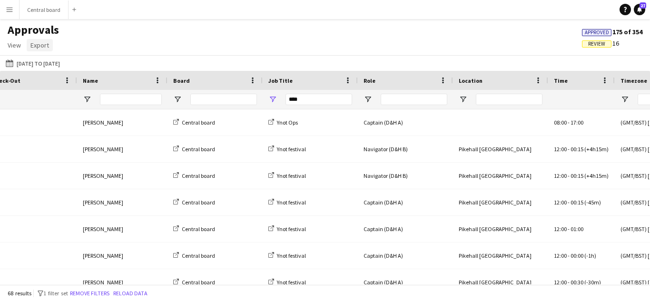
click at [39, 48] on span "Export" at bounding box center [39, 45] width 19 height 9
click at [47, 62] on span "Export as XLSX" at bounding box center [55, 65] width 41 height 9
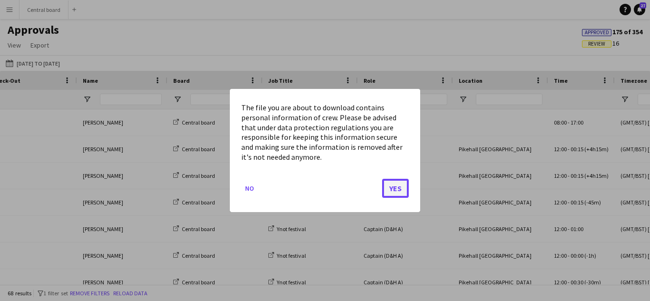
click at [397, 184] on button "Yes" at bounding box center [395, 188] width 27 height 19
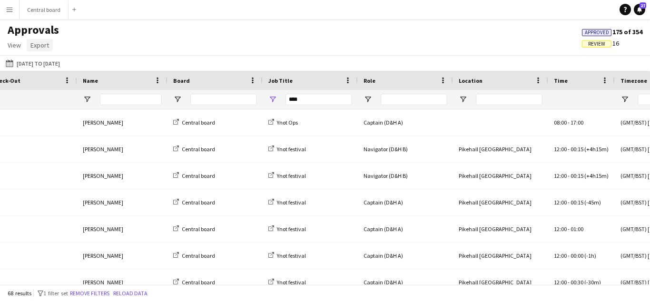
click at [43, 49] on span "Export" at bounding box center [39, 45] width 19 height 9
click at [47, 68] on span "Export as XLSX" at bounding box center [55, 65] width 41 height 9
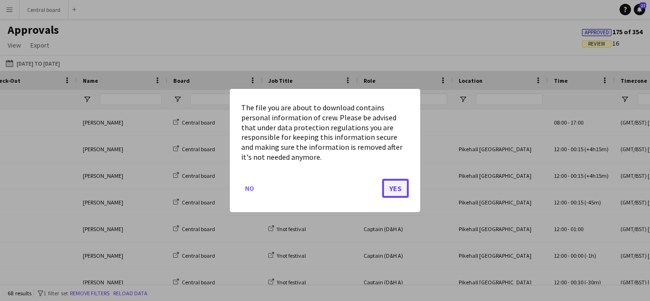
click at [393, 192] on button "Yes" at bounding box center [395, 188] width 27 height 19
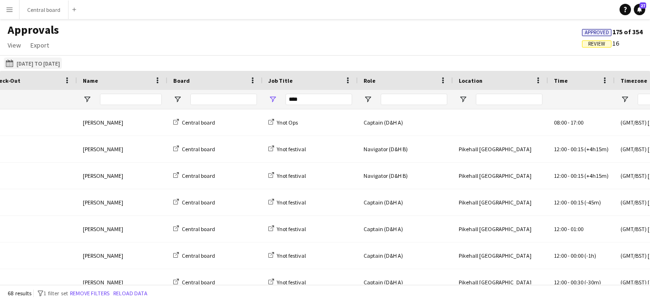
click at [14, 64] on app-icon "[DATE] to [DATE]" at bounding box center [11, 63] width 11 height 8
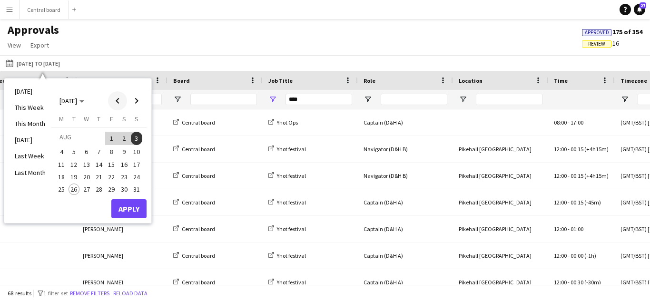
click at [116, 98] on span "Previous month" at bounding box center [117, 100] width 19 height 19
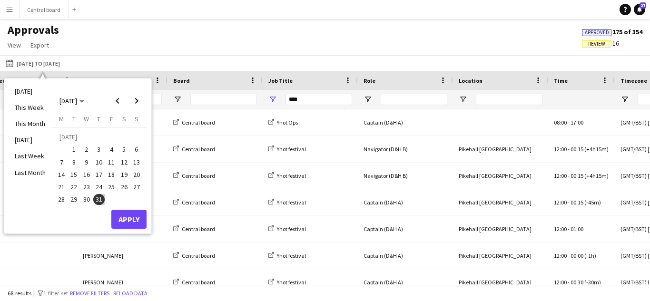
click at [58, 198] on span "28" at bounding box center [61, 199] width 11 height 11
click at [137, 99] on span "Next month" at bounding box center [136, 100] width 19 height 19
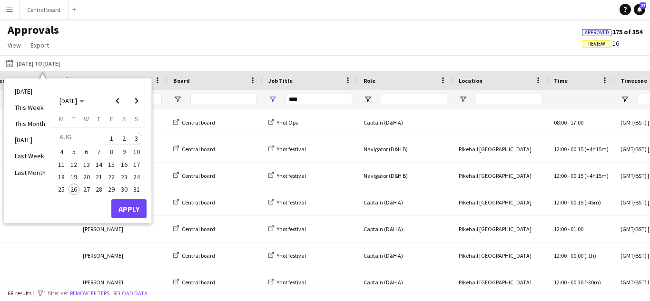
click at [137, 137] on span "3" at bounding box center [136, 138] width 11 height 13
click at [133, 207] on button "Apply" at bounding box center [128, 208] width 35 height 19
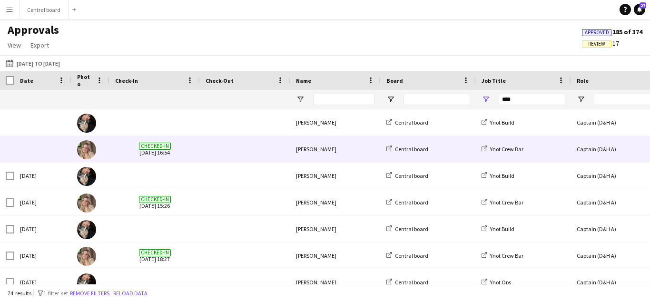
scroll to position [0, 0]
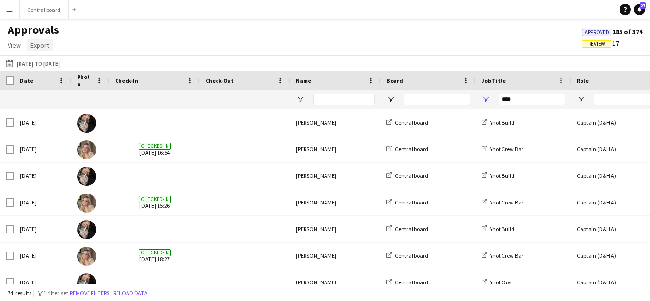
click at [35, 46] on span "Export" at bounding box center [39, 45] width 19 height 9
click at [43, 63] on span "Export as XLSX" at bounding box center [55, 65] width 41 height 9
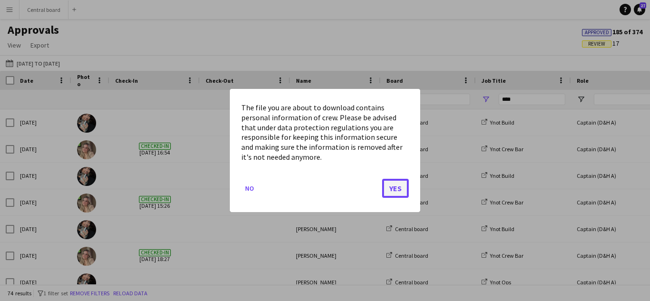
click at [393, 191] on button "Yes" at bounding box center [395, 188] width 27 height 19
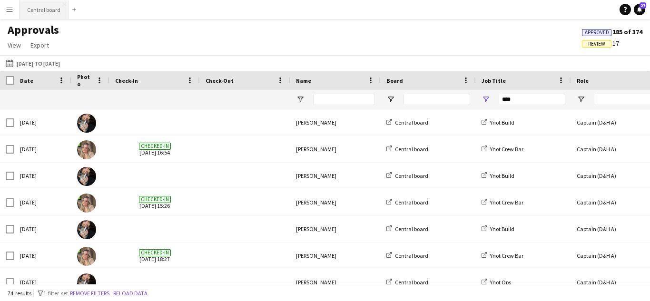
click at [47, 5] on button "Central board Close" at bounding box center [44, 9] width 49 height 19
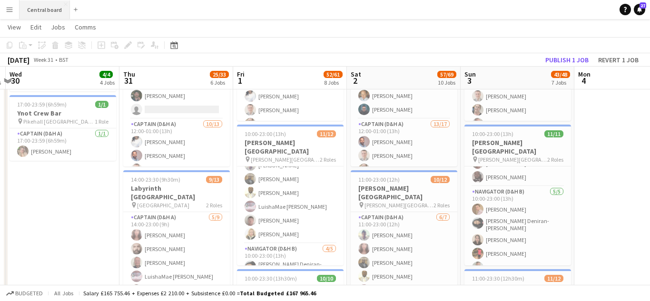
scroll to position [95, 0]
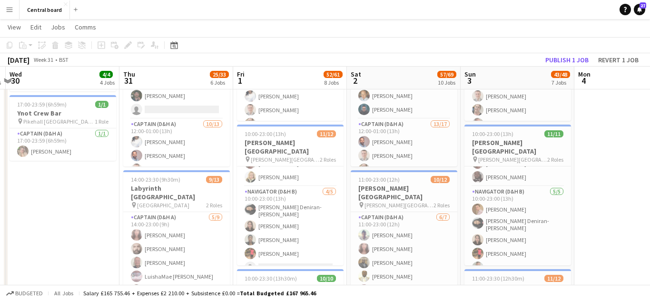
click at [8, 8] on app-icon "Menu" at bounding box center [10, 10] width 8 height 8
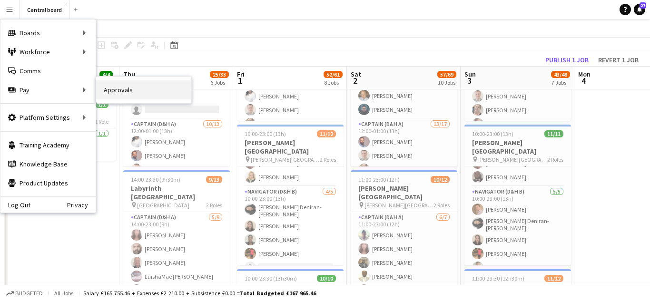
click at [121, 88] on link "Approvals" at bounding box center [143, 89] width 95 height 19
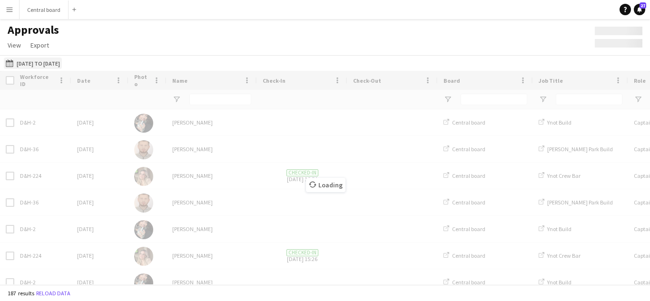
click at [7, 63] on app-icon "[DATE] to [DATE]" at bounding box center [11, 63] width 11 height 8
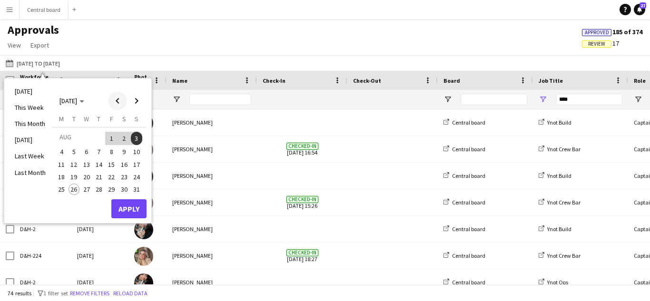
click at [117, 101] on span "Previous month" at bounding box center [117, 100] width 19 height 19
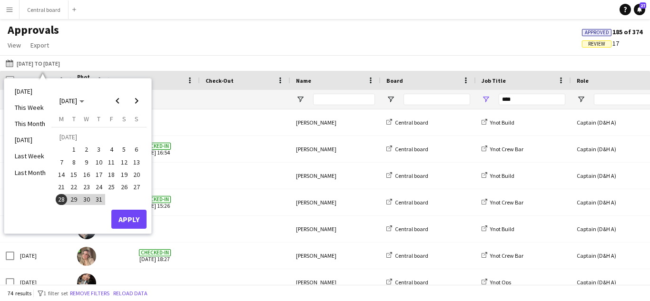
click at [98, 197] on span "31" at bounding box center [98, 199] width 11 height 11
click at [136, 101] on span "Next month" at bounding box center [136, 100] width 19 height 19
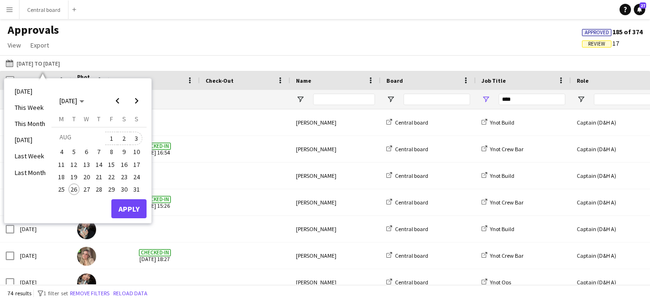
click at [137, 137] on span "3" at bounding box center [136, 138] width 11 height 13
click at [135, 208] on button "Apply" at bounding box center [128, 208] width 35 height 19
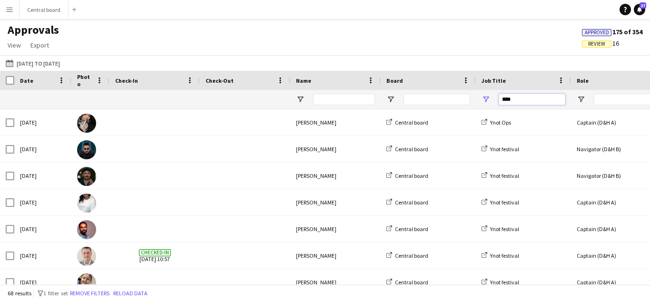
click at [528, 100] on input "****" at bounding box center [532, 99] width 67 height 11
type input "*"
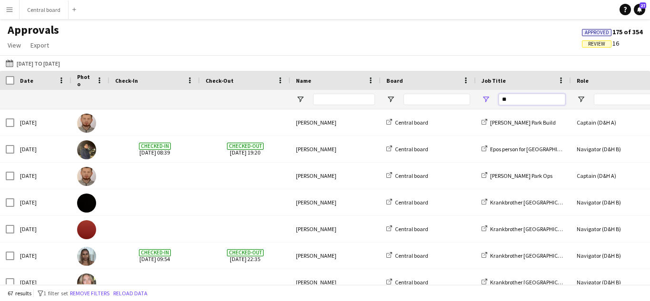
type input "*"
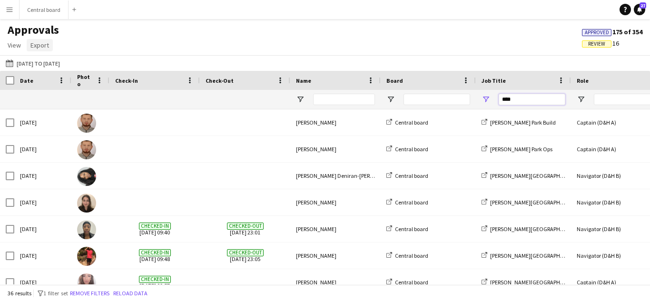
type input "****"
click at [37, 44] on span "Export" at bounding box center [39, 45] width 19 height 9
click at [49, 63] on span "Export as XLSX" at bounding box center [55, 65] width 41 height 9
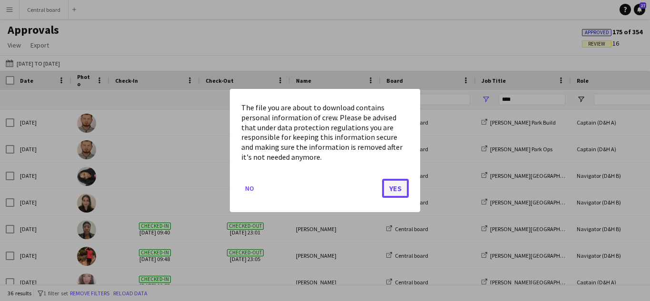
click at [395, 182] on button "Yes" at bounding box center [395, 188] width 27 height 19
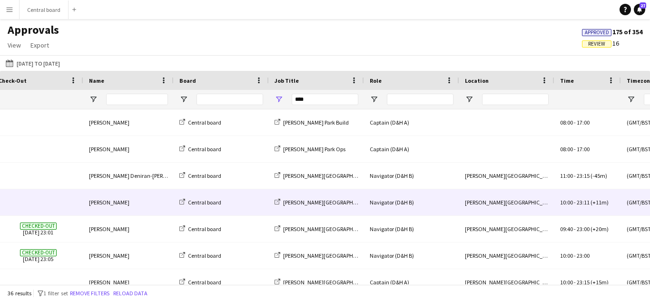
scroll to position [0, 324]
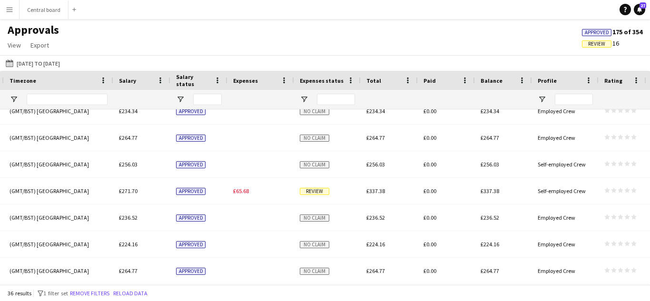
click at [310, 194] on span "Review" at bounding box center [314, 191] width 29 height 7
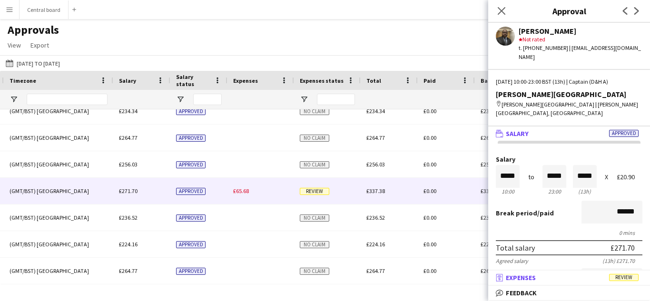
click at [627, 276] on span "Review" at bounding box center [623, 277] width 29 height 7
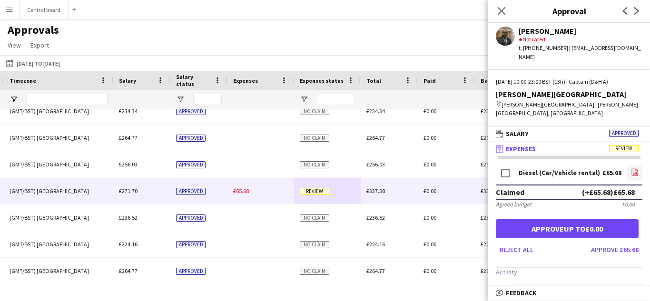
click at [637, 168] on icon "file-image" at bounding box center [635, 172] width 8 height 8
click at [504, 36] on app-user-avatar at bounding box center [505, 36] width 19 height 19
click at [502, 11] on icon at bounding box center [501, 10] width 9 height 9
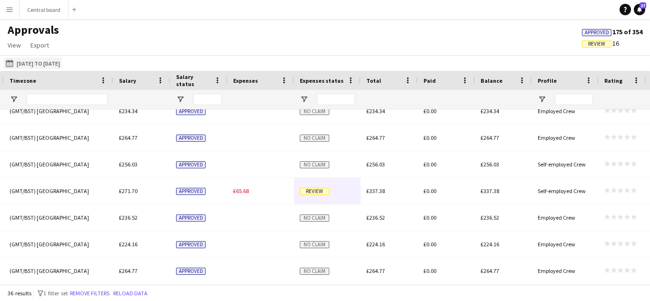
click at [10, 63] on app-icon "[DATE] to [DATE]" at bounding box center [11, 63] width 11 height 8
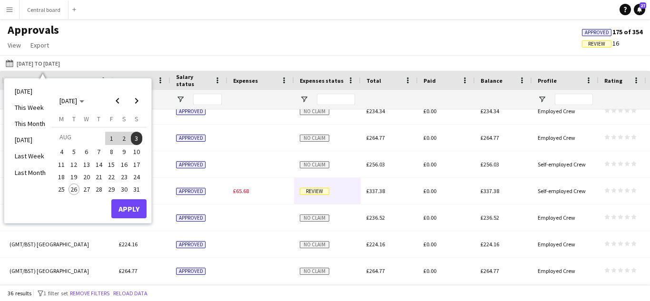
click at [226, 51] on div "Approvals View Customise view Customise filters Reset Filters Reset View Reset …" at bounding box center [325, 39] width 650 height 32
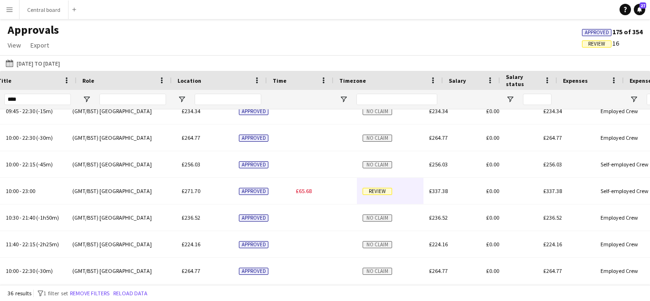
scroll to position [0, 494]
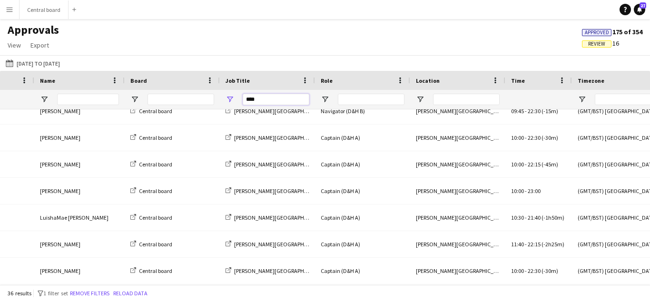
click at [278, 100] on input "****" at bounding box center [276, 99] width 67 height 11
type input "*"
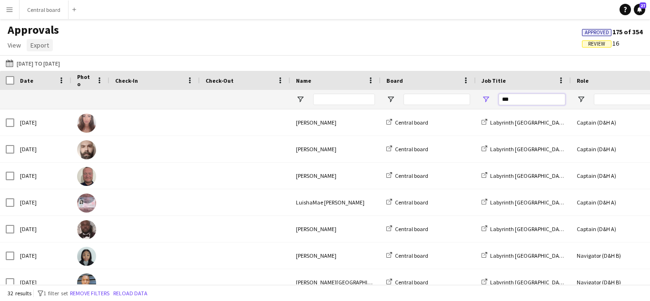
type input "***"
click at [43, 44] on span "Export" at bounding box center [39, 45] width 19 height 9
click at [51, 66] on span "Export as XLSX" at bounding box center [55, 65] width 41 height 9
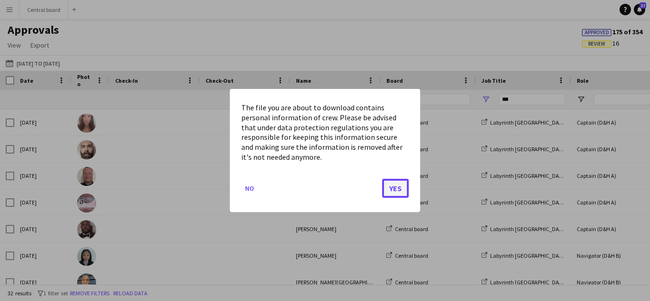
click at [399, 187] on button "Yes" at bounding box center [395, 188] width 27 height 19
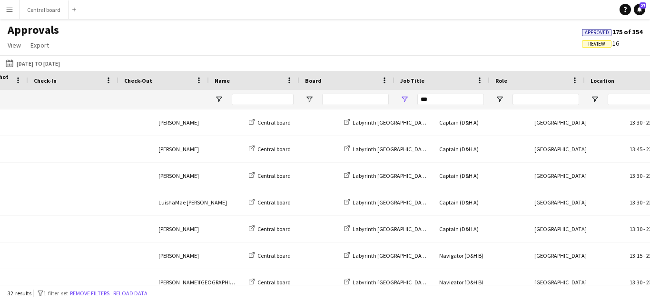
scroll to position [0, 137]
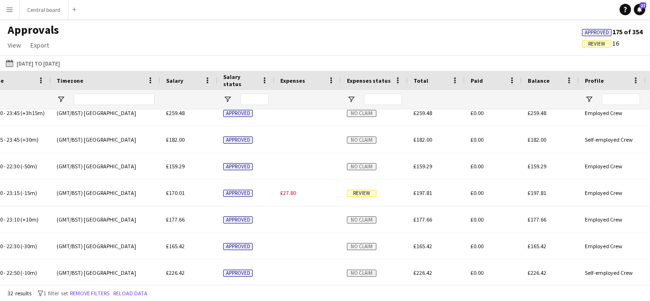
click at [360, 196] on span "Review" at bounding box center [361, 193] width 29 height 7
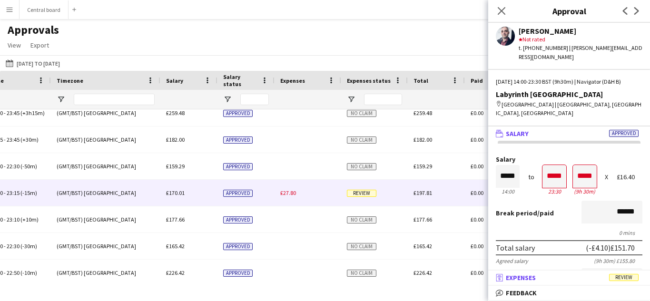
click at [623, 278] on span "Review" at bounding box center [623, 277] width 29 height 7
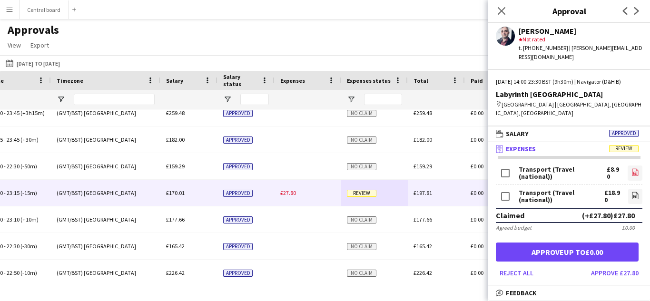
click at [636, 168] on icon "file-image" at bounding box center [635, 172] width 8 height 8
click at [636, 195] on icon at bounding box center [635, 196] width 4 height 3
click at [635, 192] on icon "file-image" at bounding box center [635, 196] width 8 height 8
click at [635, 172] on icon at bounding box center [635, 173] width 4 height 3
click at [503, 11] on icon "Close pop-in" at bounding box center [501, 10] width 9 height 9
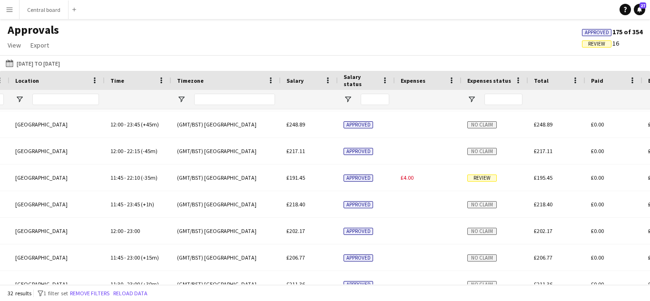
scroll to position [0, 664]
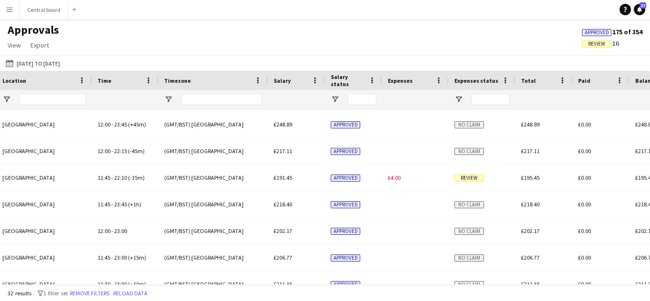
click at [465, 181] on span "Review" at bounding box center [468, 178] width 29 height 7
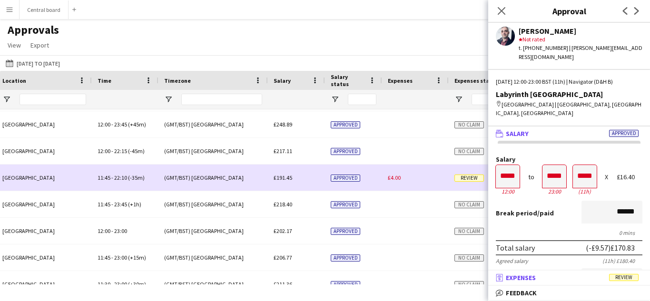
click at [624, 277] on span "Review" at bounding box center [623, 277] width 29 height 7
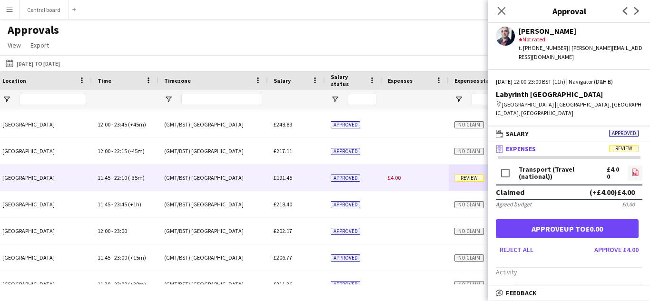
click at [634, 168] on icon "file-image" at bounding box center [635, 172] width 8 height 8
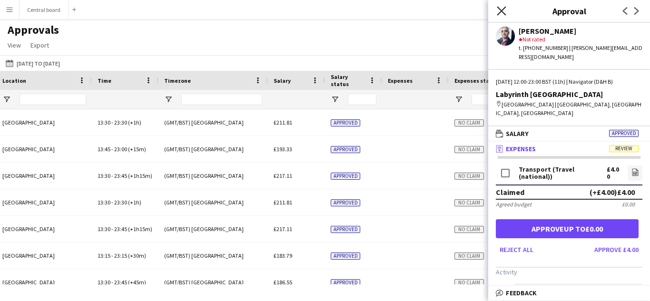
click at [503, 10] on icon at bounding box center [501, 10] width 9 height 9
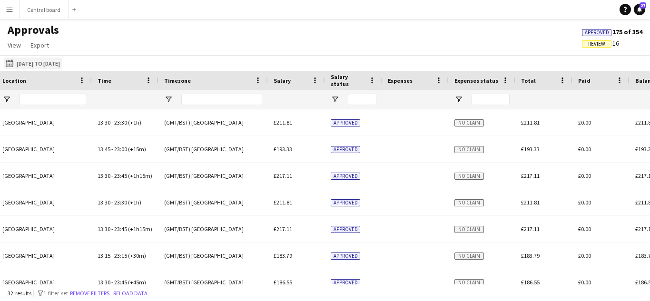
click at [11, 64] on app-icon "[DATE] to [DATE]" at bounding box center [11, 63] width 11 height 8
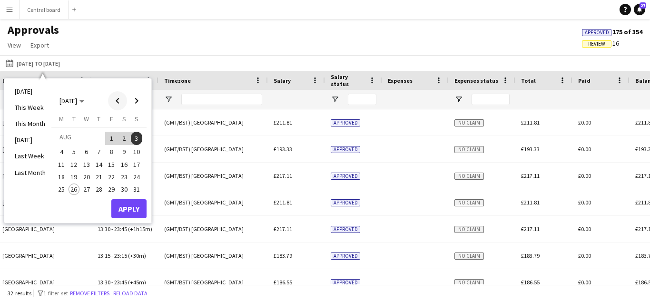
click at [118, 102] on span "Previous month" at bounding box center [117, 100] width 19 height 19
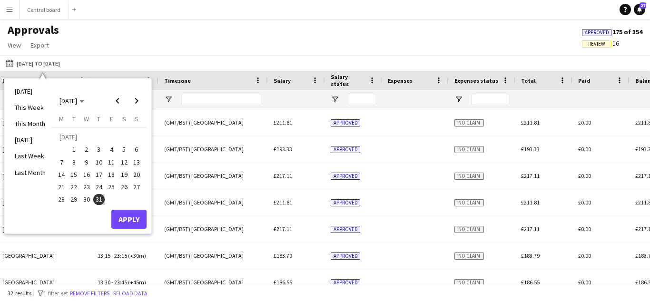
click at [86, 198] on span "30" at bounding box center [86, 199] width 11 height 11
click at [136, 102] on span "Next month" at bounding box center [136, 100] width 19 height 19
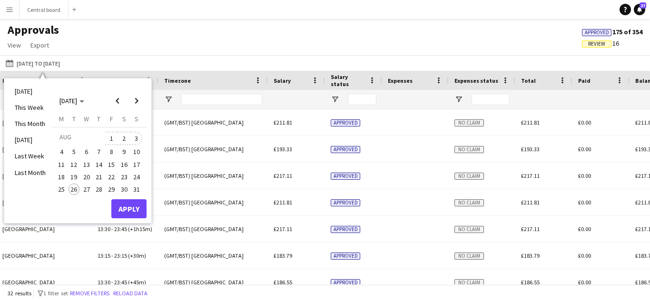
click at [137, 138] on span "3" at bounding box center [136, 138] width 11 height 13
click at [132, 210] on button "Apply" at bounding box center [128, 208] width 35 height 19
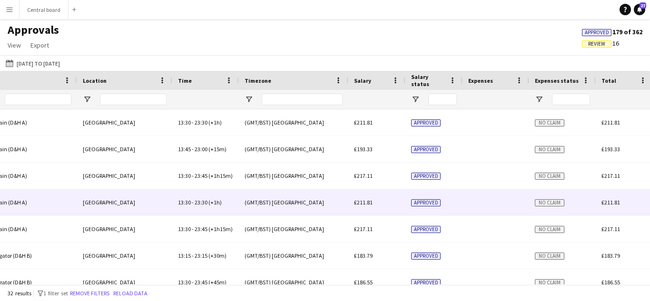
scroll to position [0, 521]
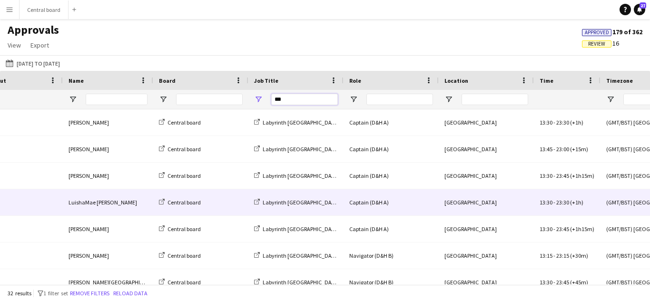
click at [305, 101] on input "***" at bounding box center [304, 99] width 67 height 11
type input "*"
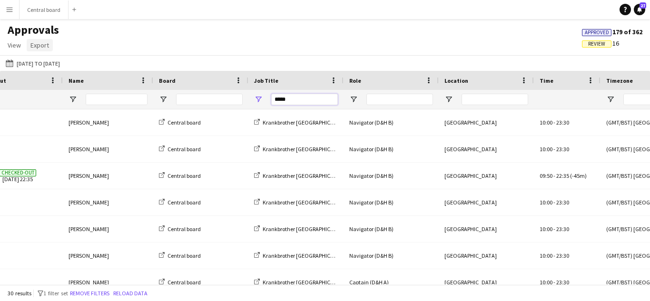
type input "*****"
click at [41, 48] on span "Export" at bounding box center [39, 45] width 19 height 9
click at [50, 67] on span "Export as XLSX" at bounding box center [55, 65] width 41 height 9
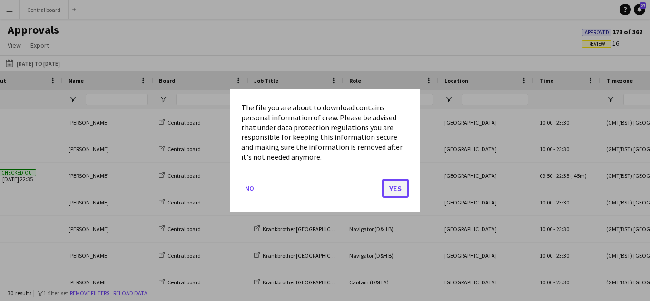
click at [400, 190] on button "Yes" at bounding box center [395, 188] width 27 height 19
